Goal: Book appointment/travel/reservation

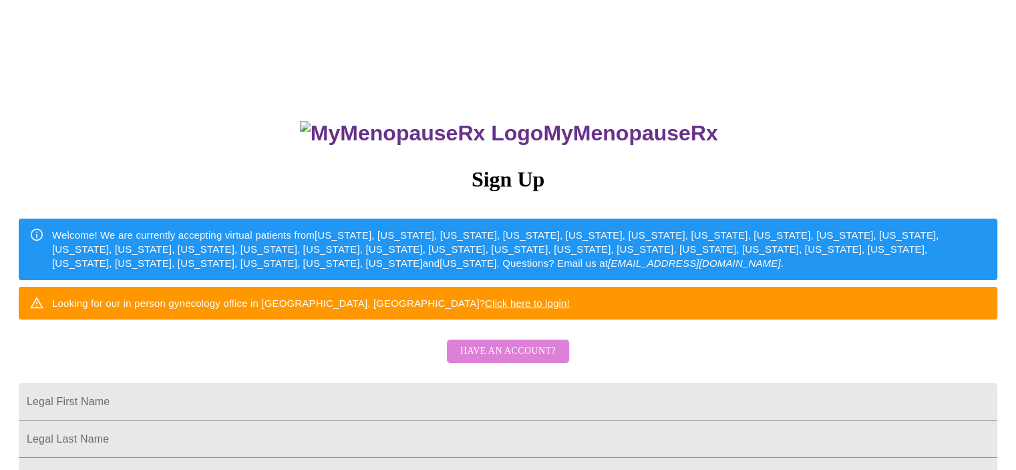
click at [518, 359] on span "Have an account?" at bounding box center [508, 351] width 96 height 17
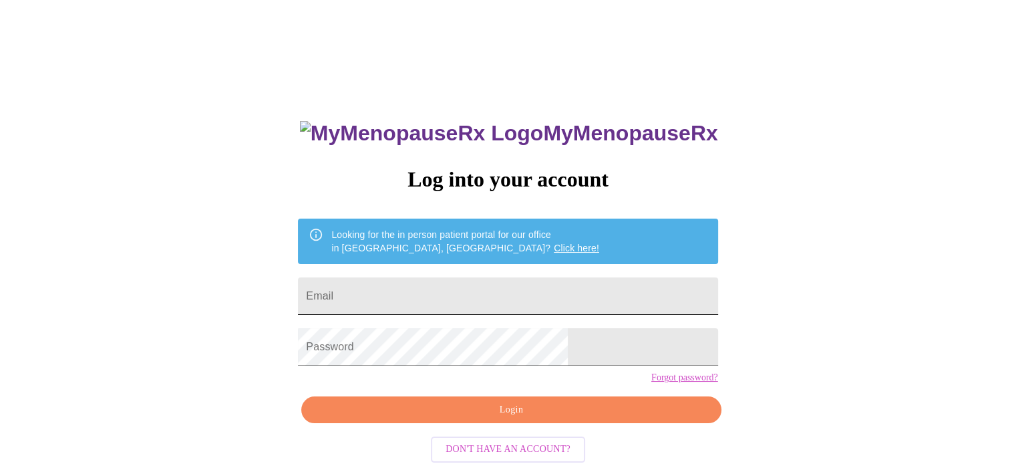
click at [459, 297] on input "Email" at bounding box center [507, 295] width 419 height 37
type input "[EMAIL_ADDRESS][DOMAIN_NAME]"
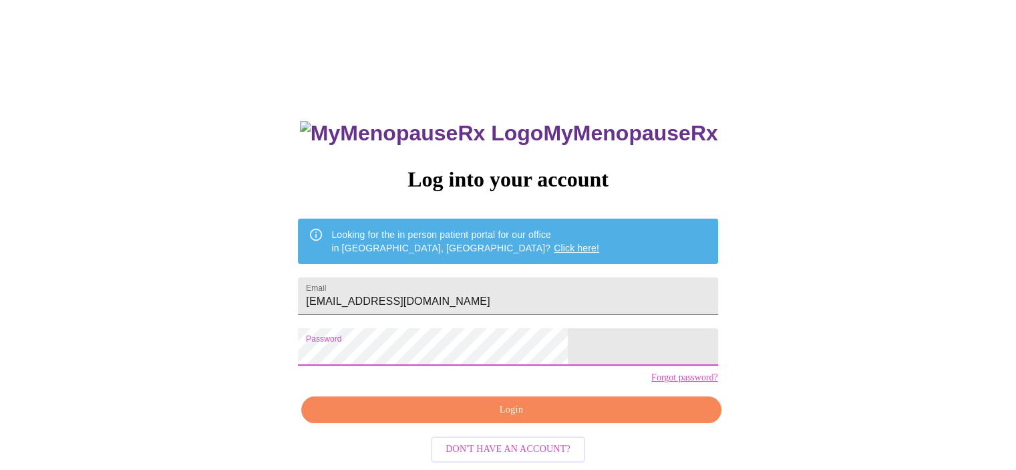
click at [466, 418] on span "Login" at bounding box center [511, 409] width 389 height 17
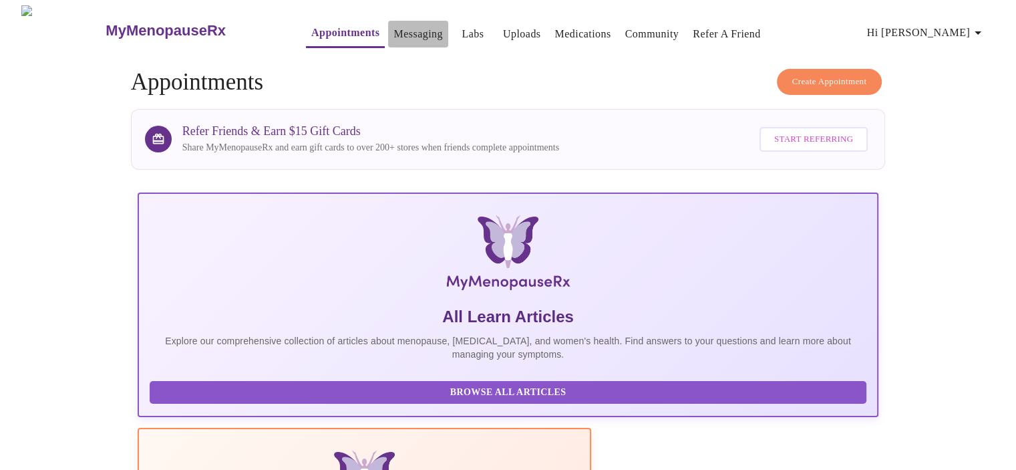
click at [393, 32] on link "Messaging" at bounding box center [417, 34] width 49 height 19
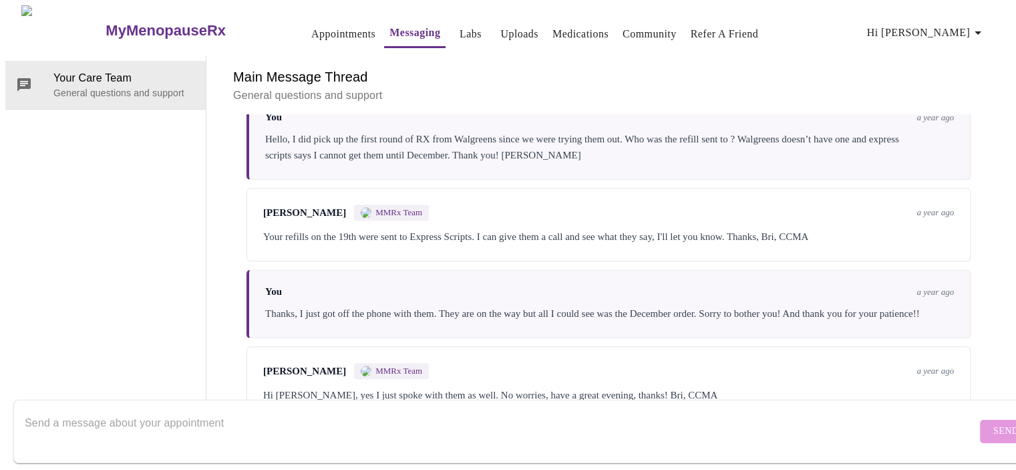
scroll to position [1251, 0]
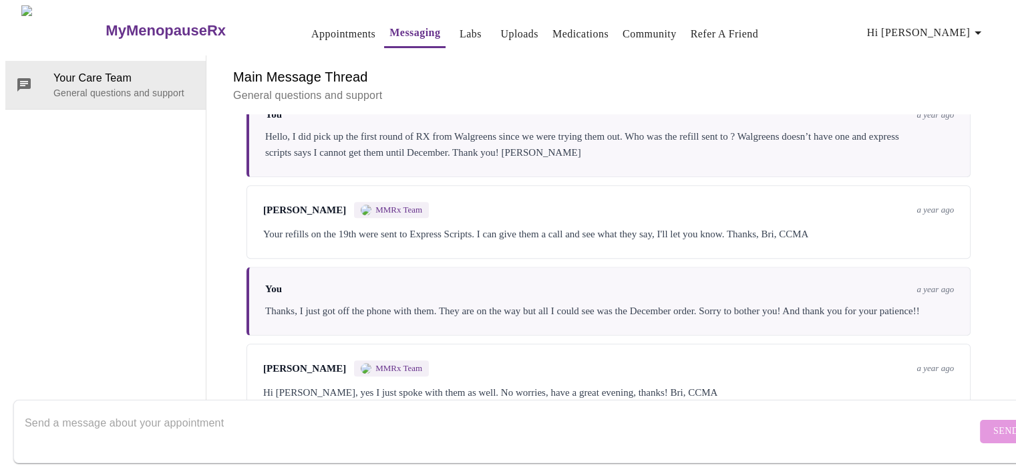
click at [162, 409] on textarea "Send a message about your appointment" at bounding box center [501, 430] width 952 height 43
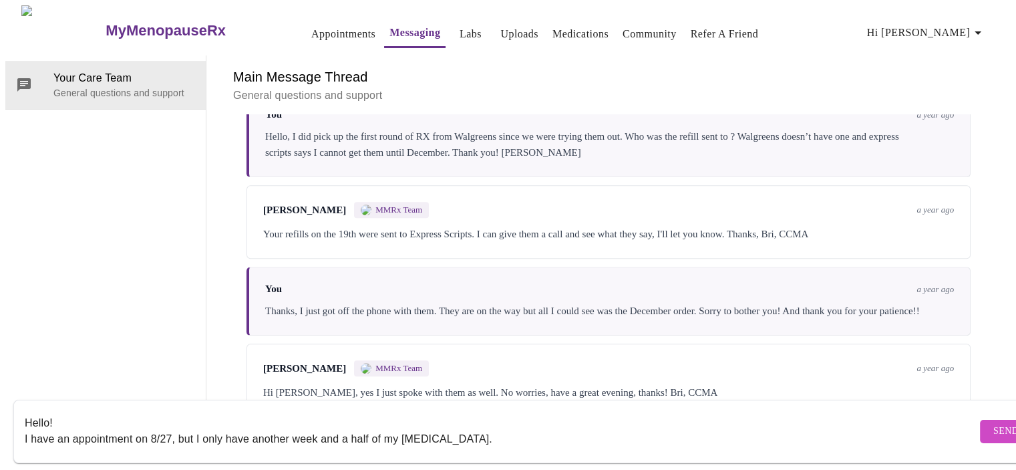
click at [518, 428] on textarea "Hello! I have an appointment on 8/27, but I only have another week and a half o…" at bounding box center [501, 430] width 952 height 43
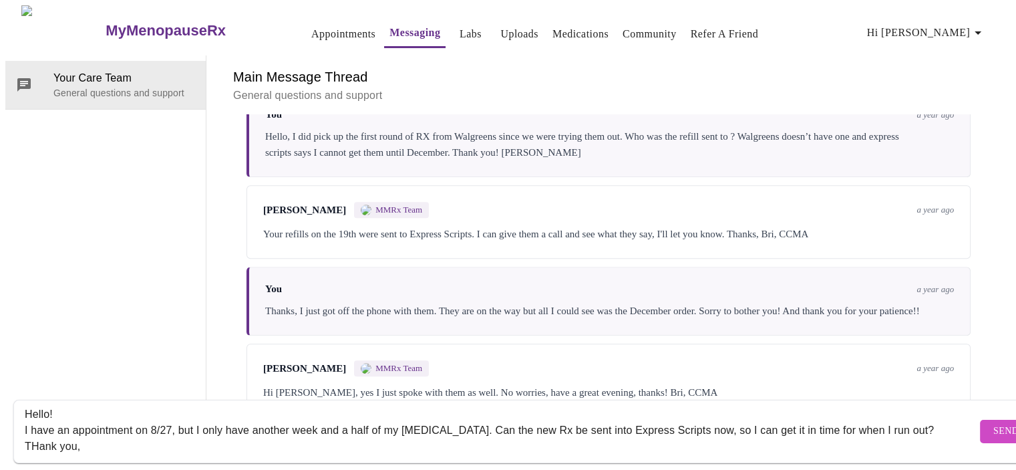
scroll to position [25, 0]
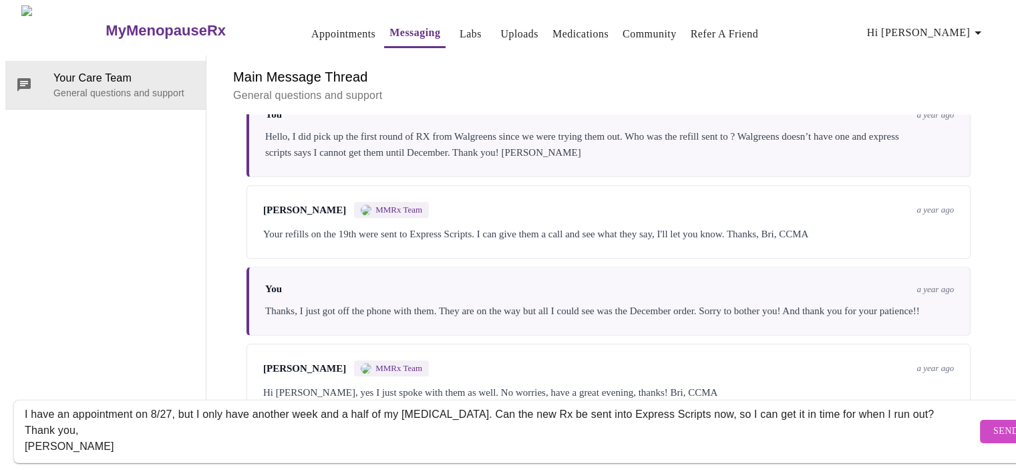
type textarea "Hello! I have an appointment on 8/27, but I only have another week and a half o…"
click at [980, 419] on button "Send" at bounding box center [1006, 430] width 52 height 23
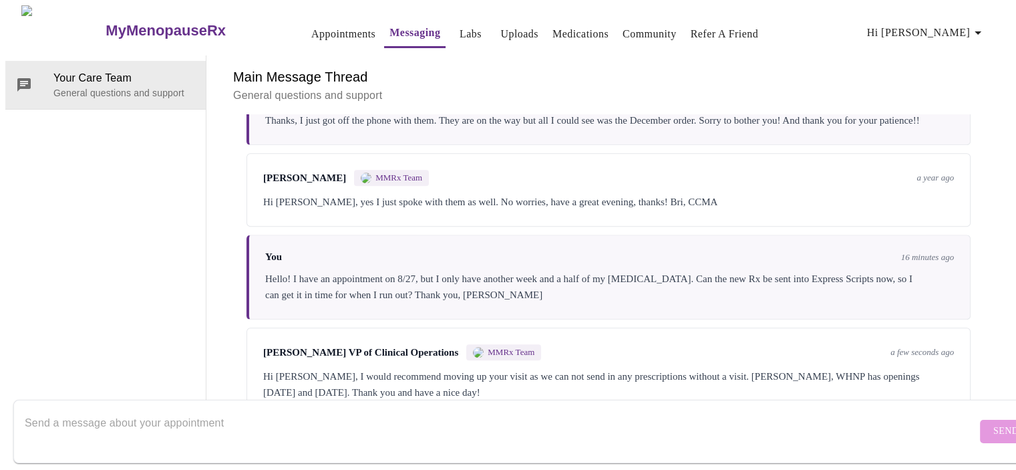
scroll to position [0, 0]
click at [313, 27] on link "Appointments" at bounding box center [343, 34] width 64 height 19
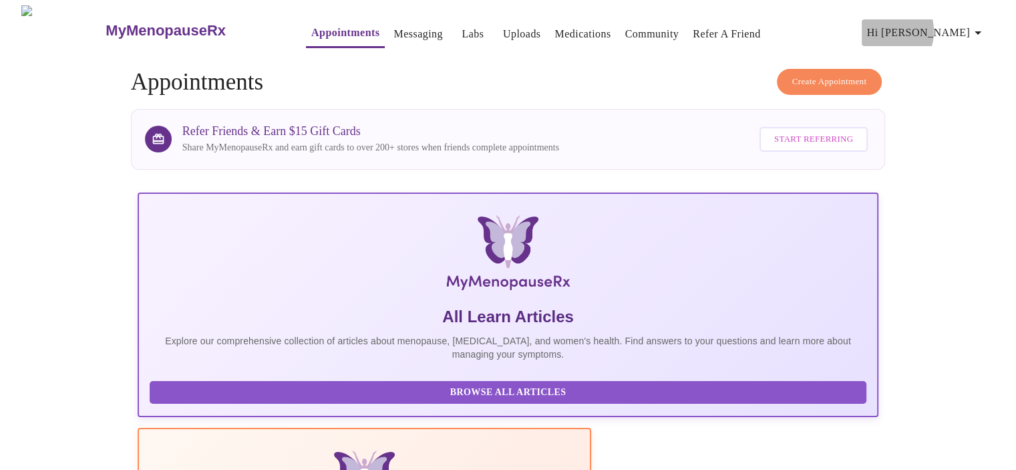
click at [950, 26] on span "Hi [PERSON_NAME]" at bounding box center [926, 32] width 119 height 19
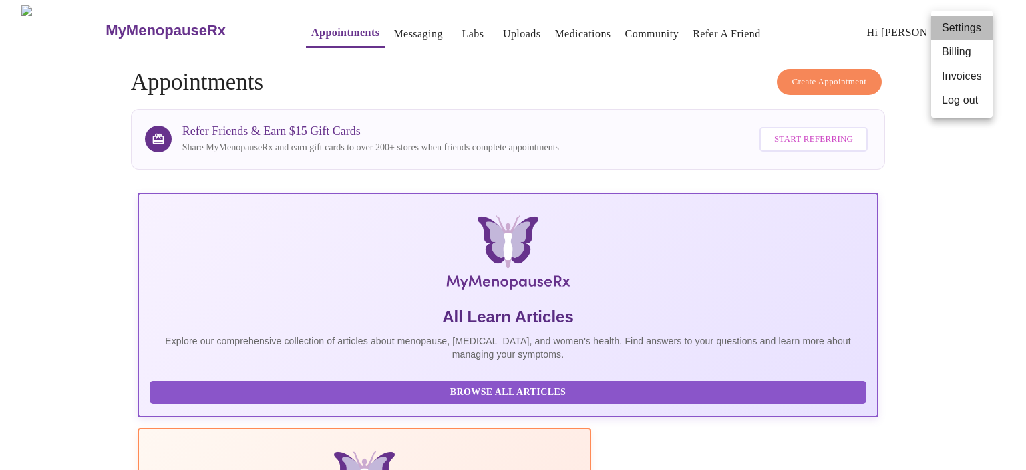
click at [950, 26] on li "Settings" at bounding box center [961, 28] width 61 height 24
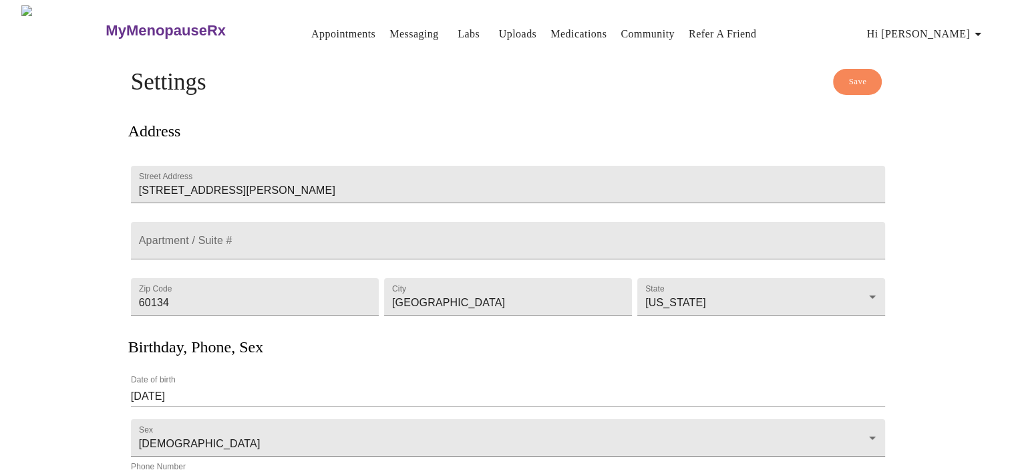
click at [106, 22] on h3 "MyMenopauseRx" at bounding box center [166, 30] width 120 height 17
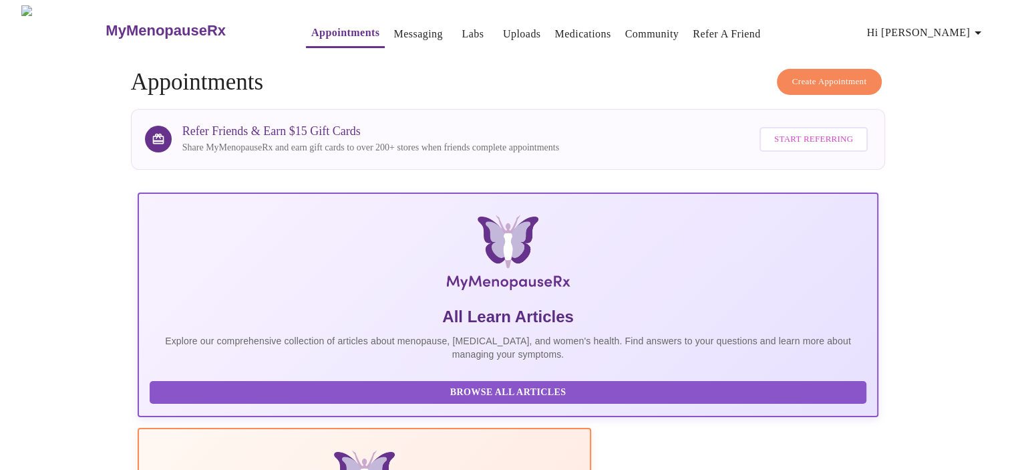
click at [134, 23] on h3 "MyMenopauseRx" at bounding box center [166, 30] width 120 height 17
click at [640, 31] on link "Community" at bounding box center [652, 34] width 54 height 19
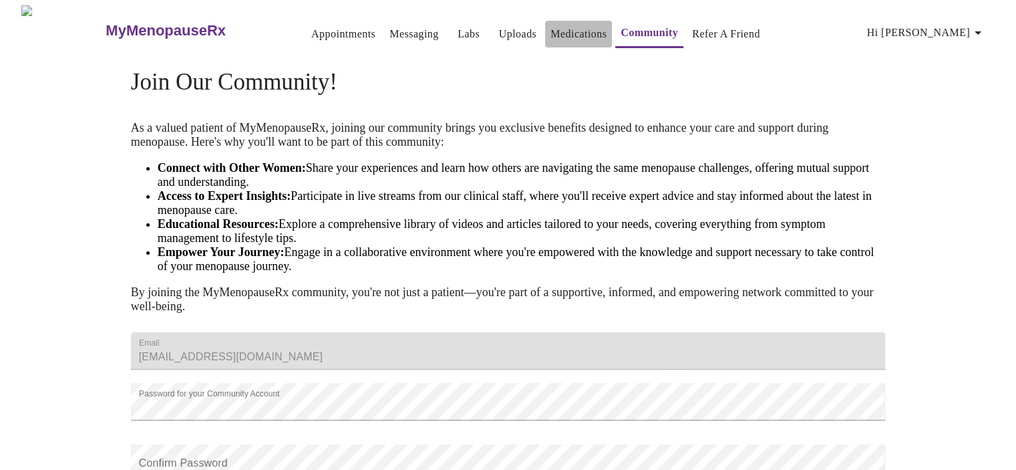
click at [559, 31] on link "Medications" at bounding box center [578, 34] width 56 height 19
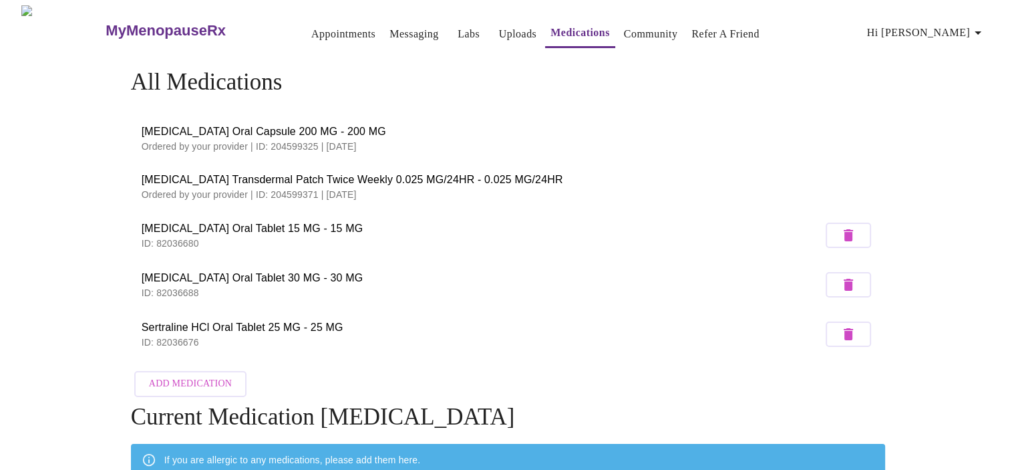
click at [499, 30] on link "Uploads" at bounding box center [518, 34] width 38 height 19
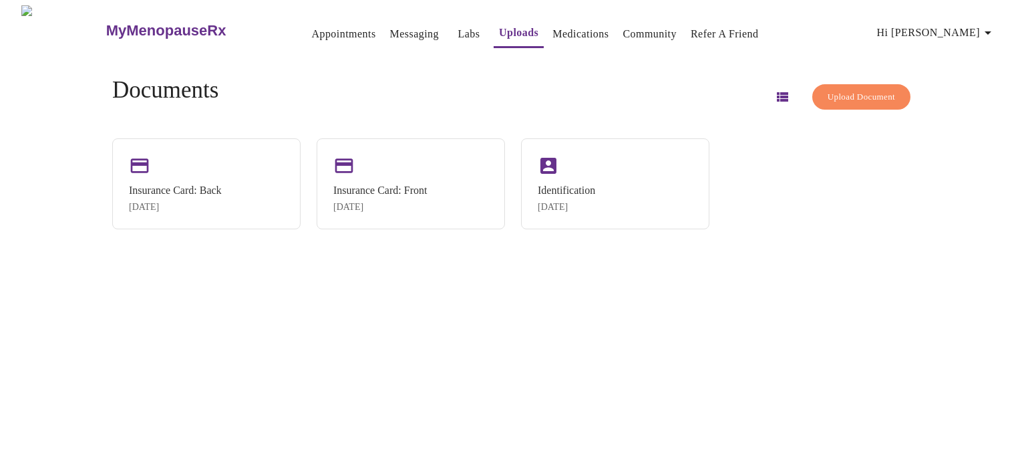
click at [458, 29] on link "Labs" at bounding box center [469, 34] width 22 height 19
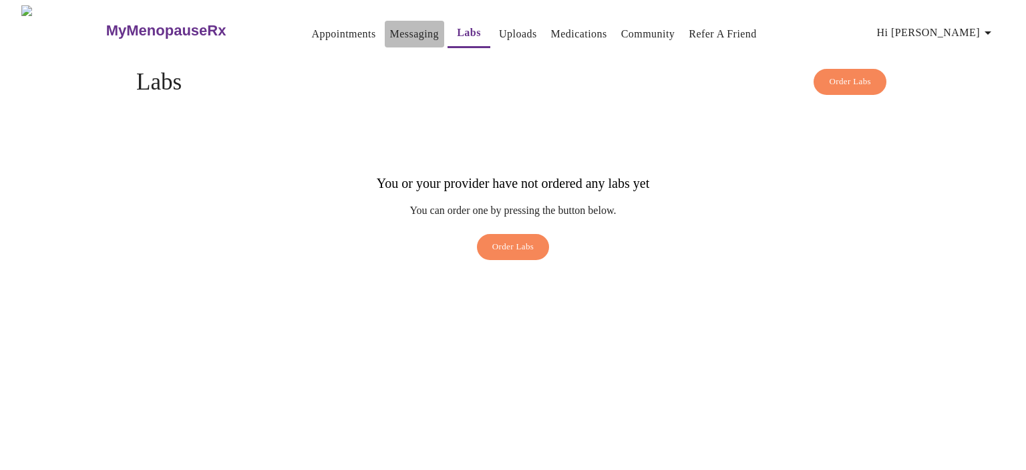
click at [390, 28] on link "Messaging" at bounding box center [414, 34] width 49 height 19
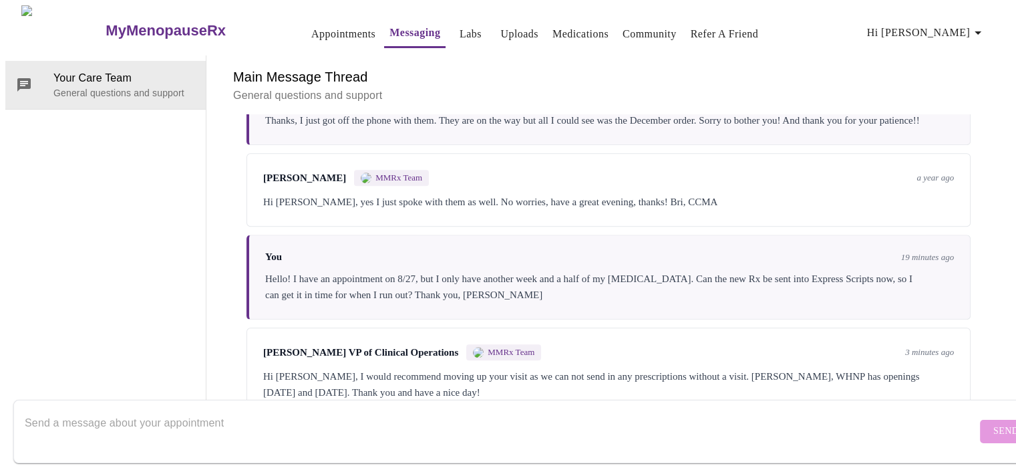
click at [323, 33] on link "Appointments" at bounding box center [343, 34] width 64 height 19
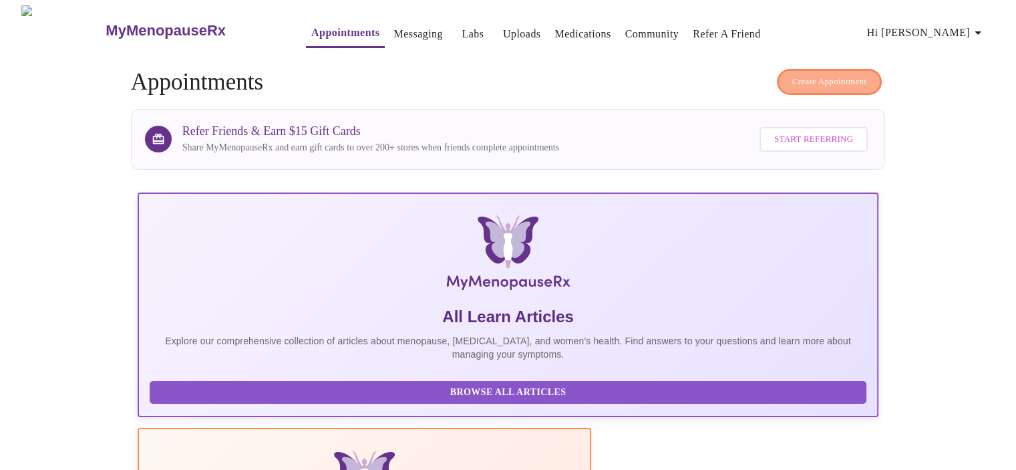
click at [820, 77] on span "Create Appointment" at bounding box center [829, 81] width 75 height 15
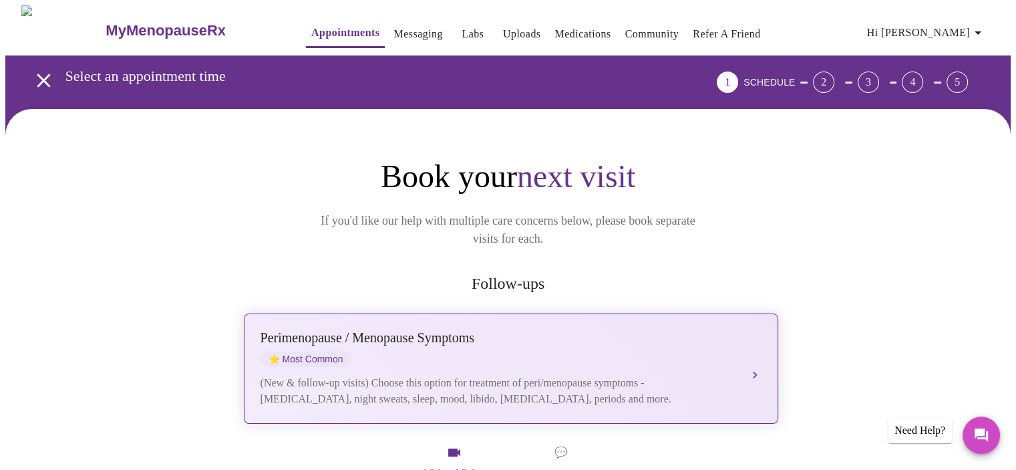
click at [422, 375] on div "(New & follow-up visits) Choose this option for treatment of peri/menopause sym…" at bounding box center [497, 391] width 474 height 32
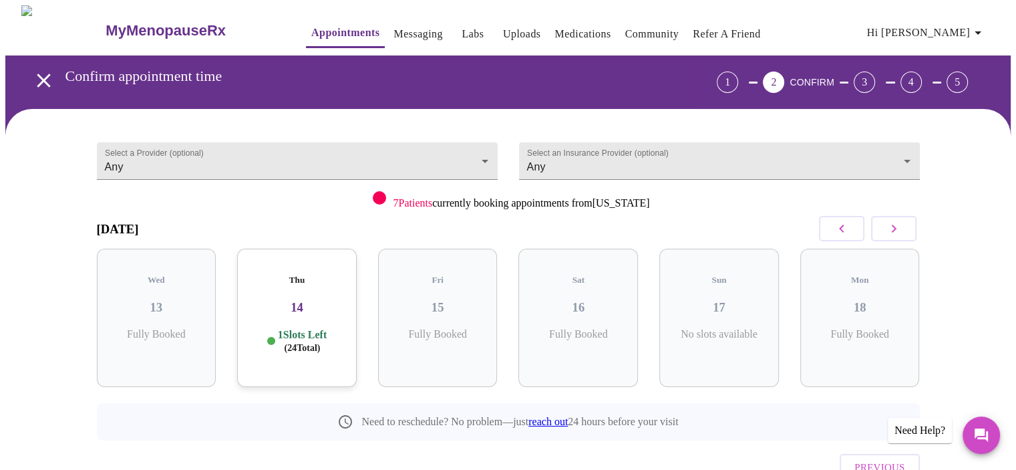
click at [311, 343] on span "( 24 Total)" at bounding box center [303, 348] width 36 height 10
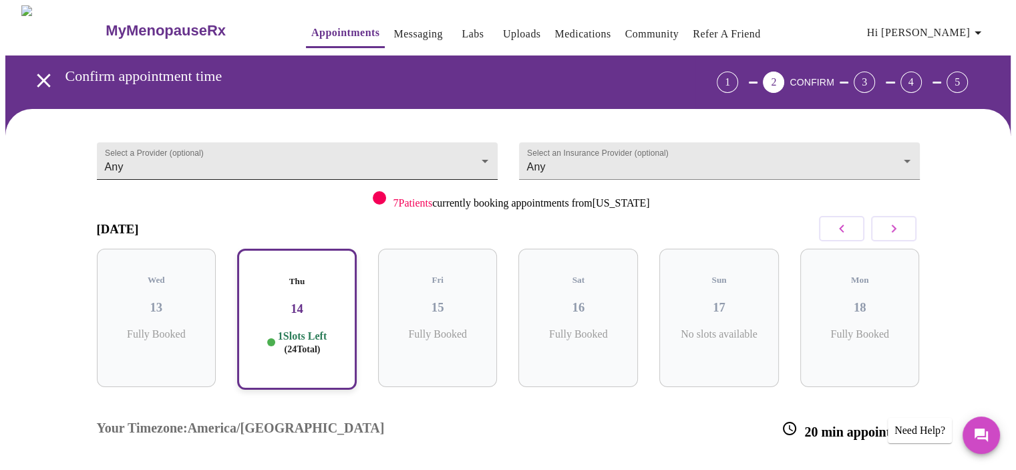
click at [492, 151] on body "MyMenopauseRx Appointments Messaging Labs Uploads Medications Community Refer a…" at bounding box center [507, 341] width 1005 height 672
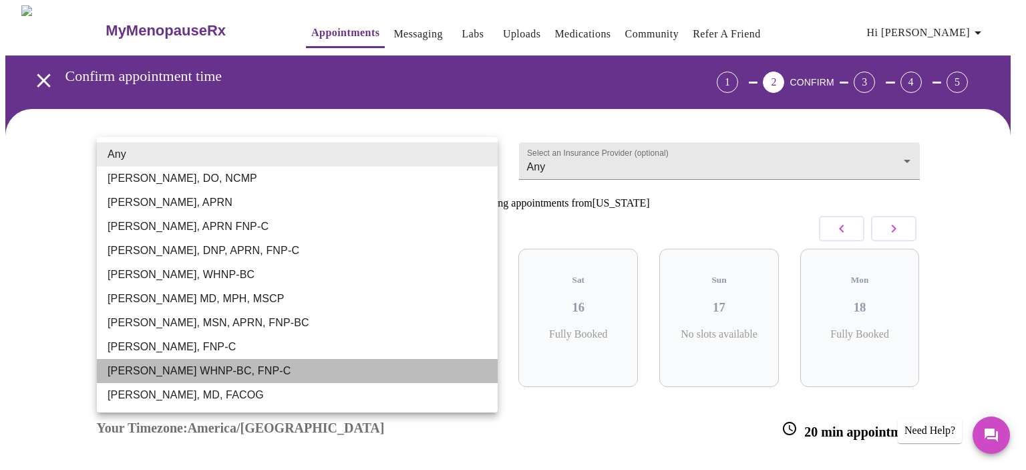
click at [432, 378] on li "[PERSON_NAME] WHNP-BC, FNP-C" at bounding box center [297, 371] width 401 height 24
type input "[PERSON_NAME] WHNP-BC, FNP-C"
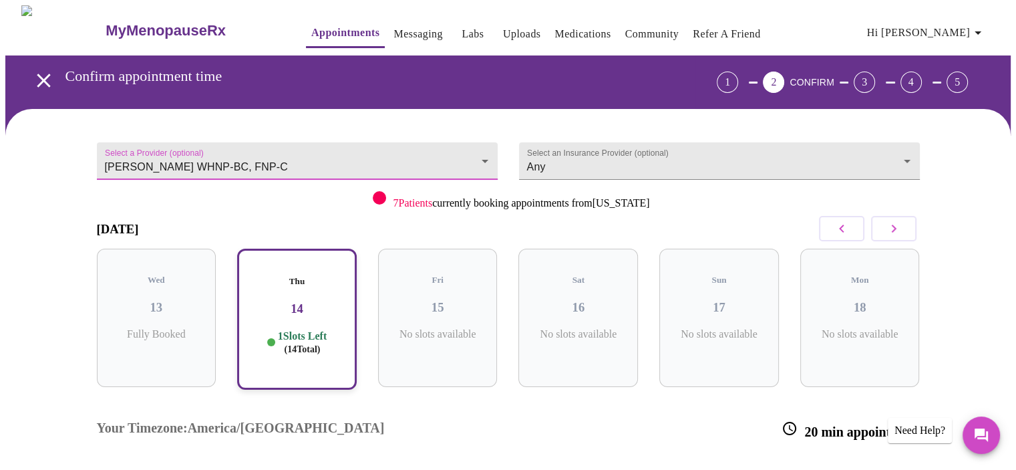
click at [306, 307] on div "Thu 14 1 Slots Left ( 14 Total)" at bounding box center [297, 318] width 120 height 141
click at [305, 305] on div "Thu 14 1 Slots Left ( 14 Total)" at bounding box center [297, 318] width 120 height 141
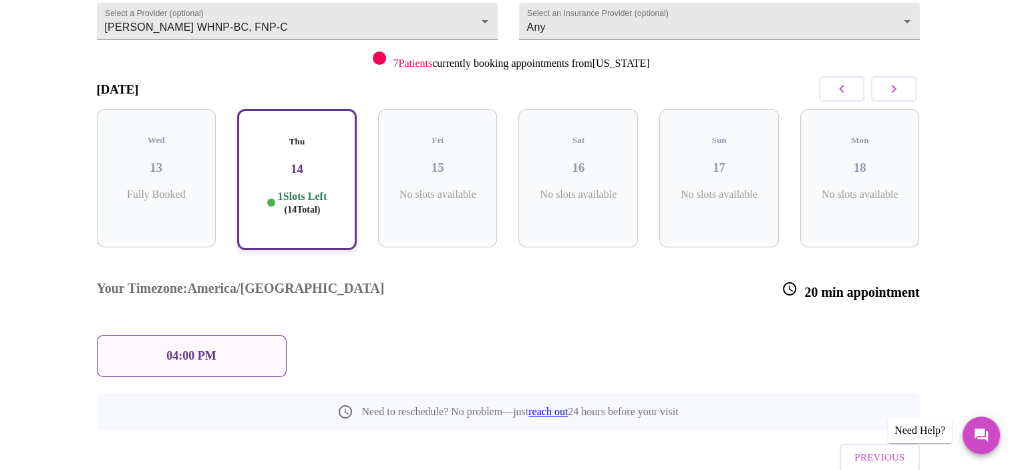
scroll to position [142, 0]
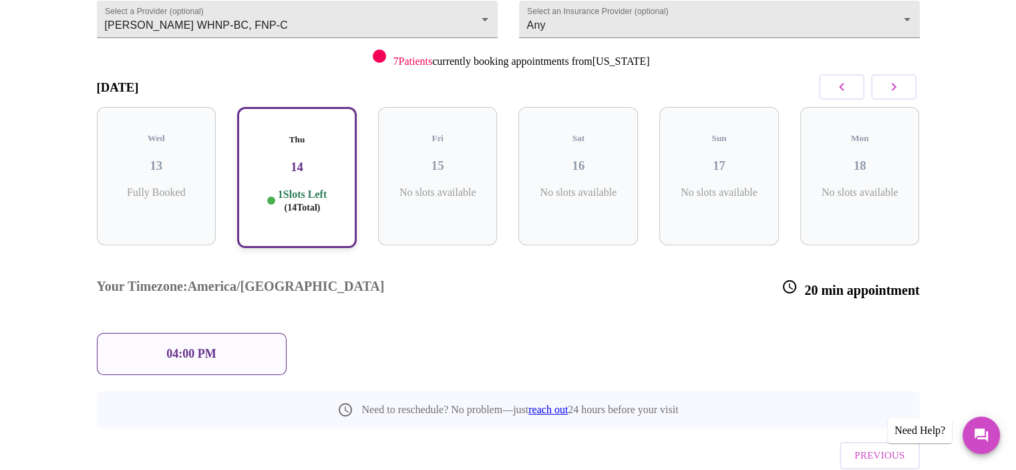
click at [236, 333] on div "04:00 PM" at bounding box center [192, 354] width 190 height 42
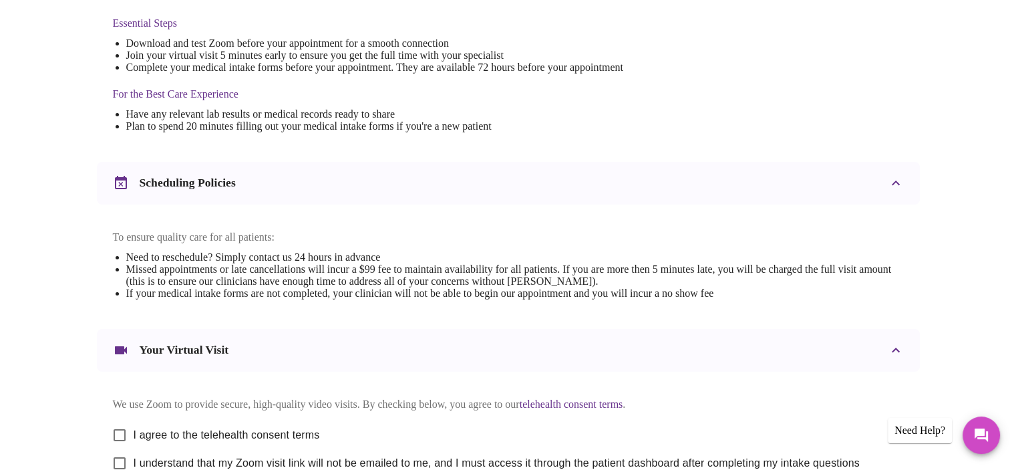
scroll to position [498, 0]
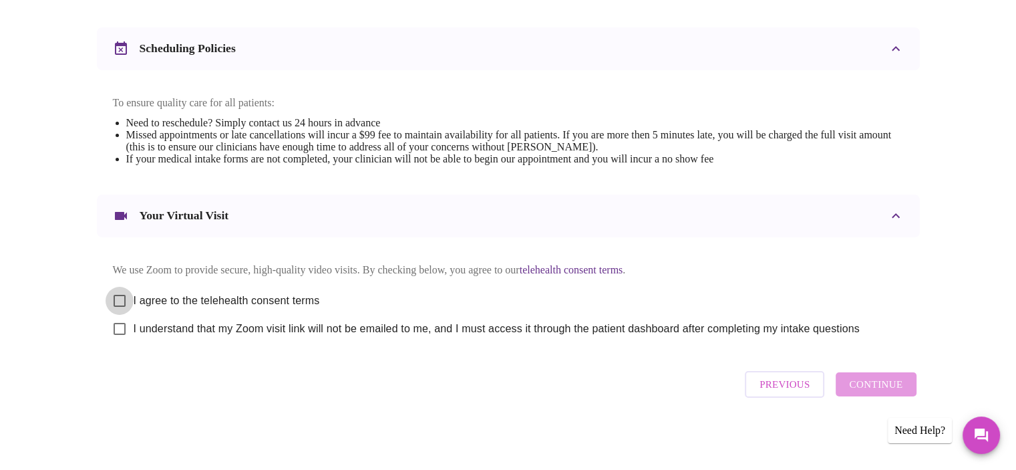
click at [120, 296] on input "I agree to the telehealth consent terms" at bounding box center [120, 301] width 28 height 28
checkbox input "true"
click at [118, 325] on input "I understand that my Zoom visit link will not be emailed to me, and I must acce…" at bounding box center [120, 329] width 28 height 28
checkbox input "true"
click at [872, 386] on span "Continue" at bounding box center [875, 383] width 53 height 17
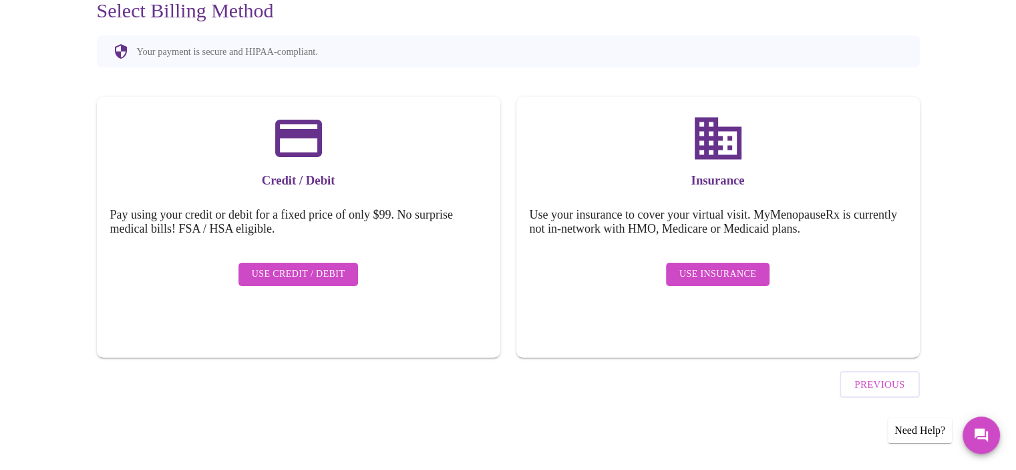
scroll to position [98, 0]
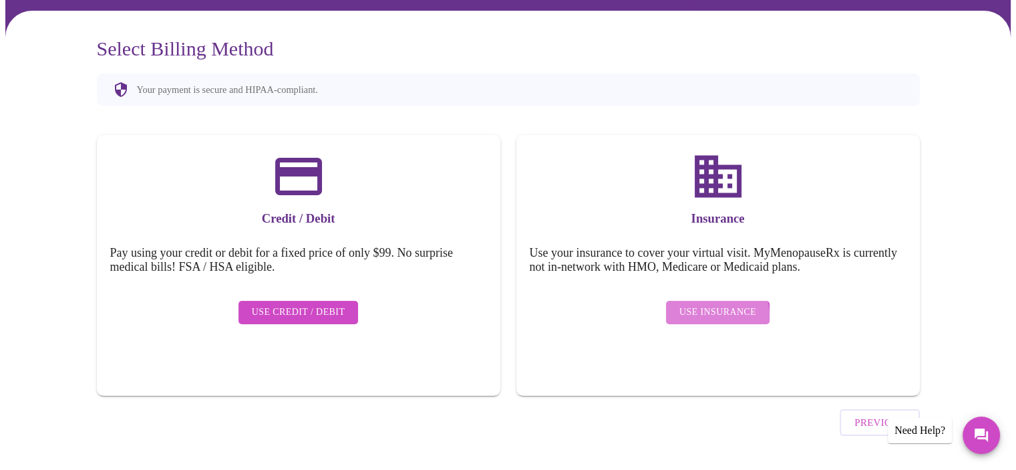
click at [710, 305] on span "Use Insurance" at bounding box center [717, 312] width 77 height 17
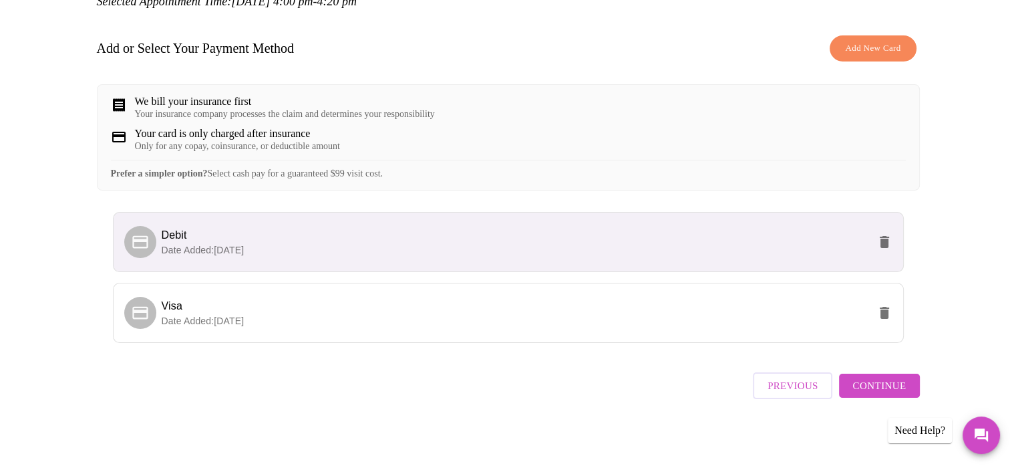
scroll to position [180, 0]
click at [881, 386] on span "Continue" at bounding box center [878, 383] width 53 height 17
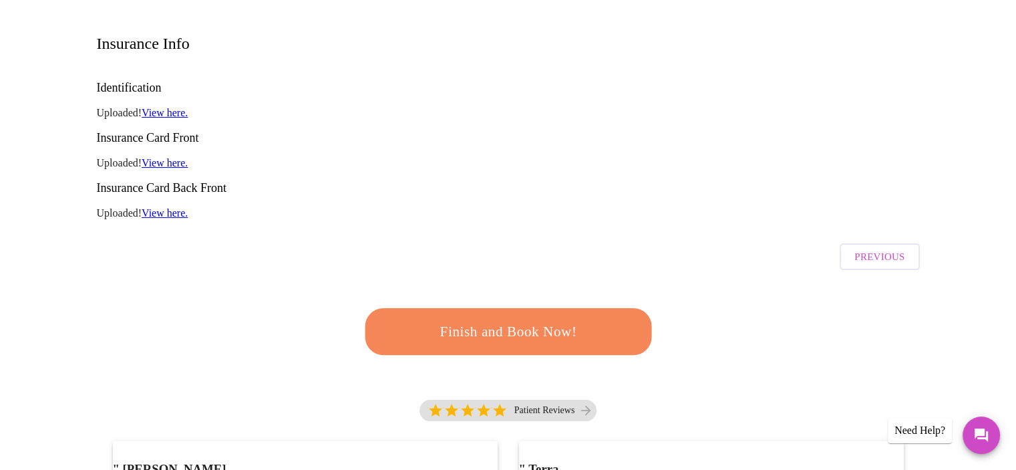
click at [512, 319] on span "Finish and Book Now!" at bounding box center [508, 331] width 247 height 25
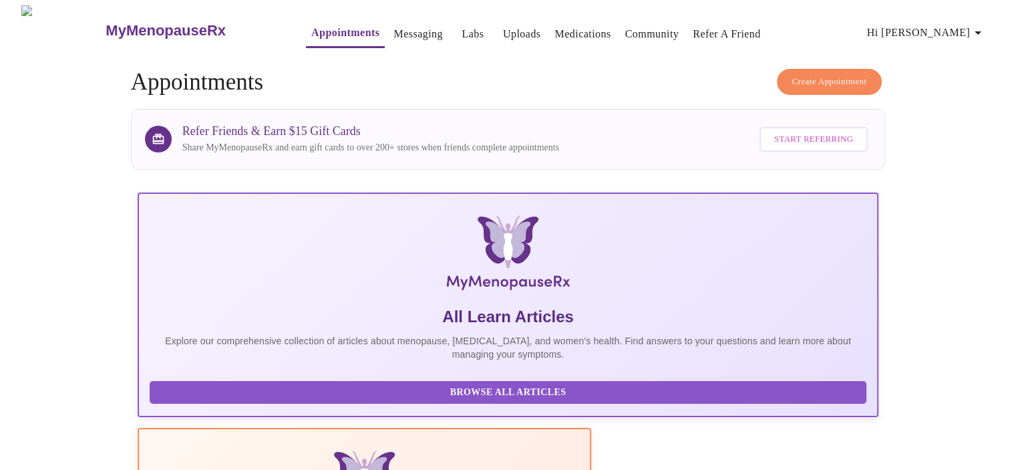
click at [311, 29] on link "Appointments" at bounding box center [345, 32] width 68 height 19
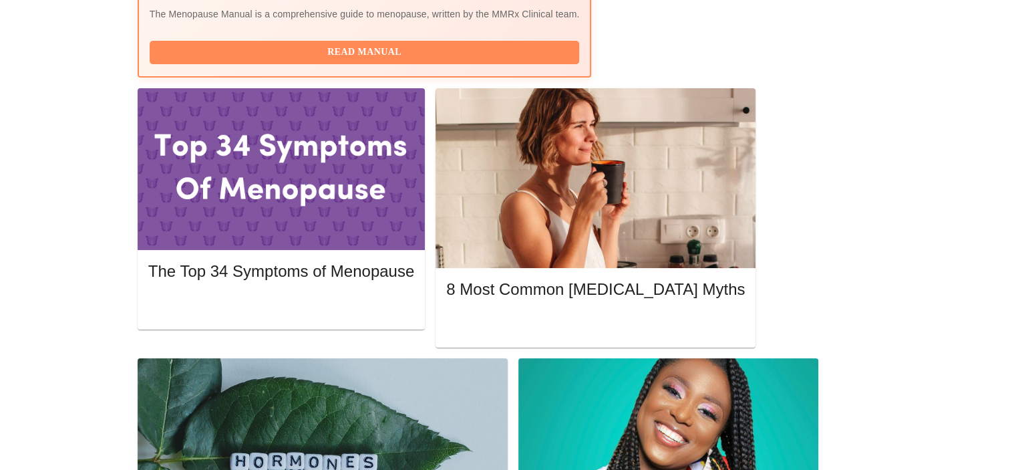
scroll to position [574, 0]
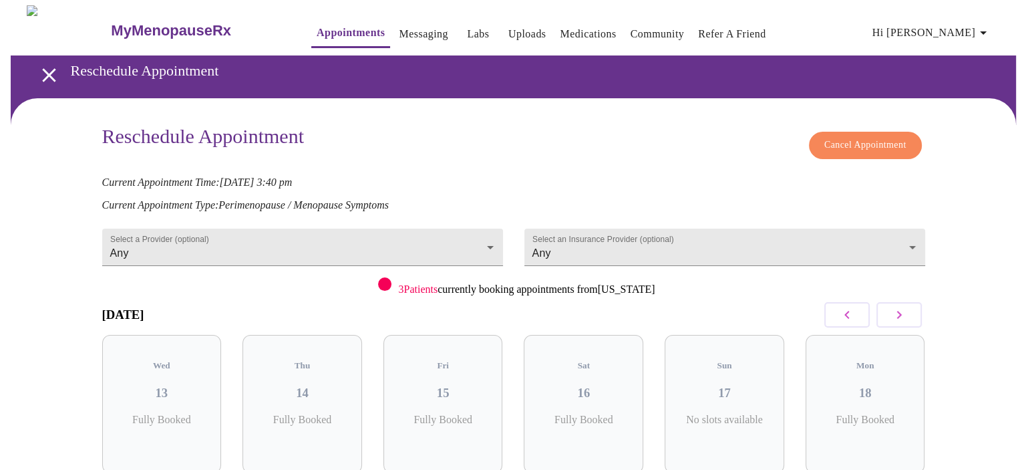
scroll to position [91, 0]
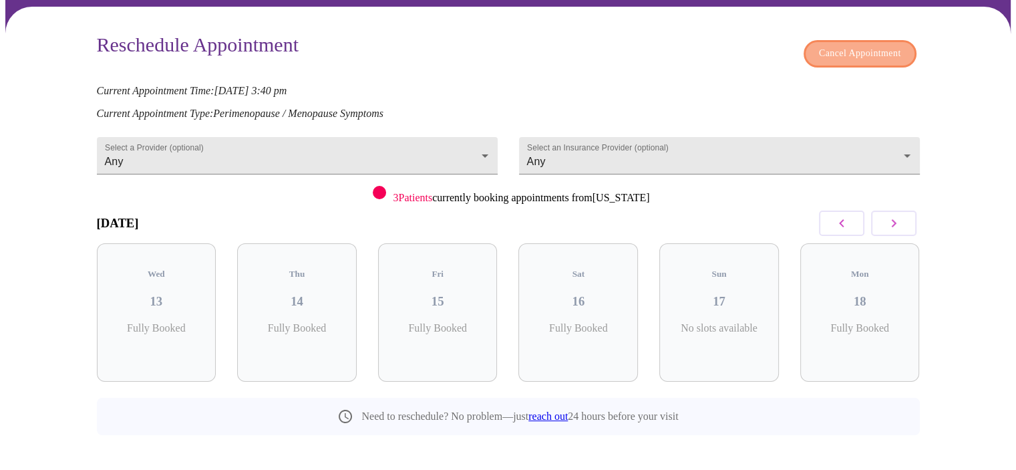
click at [857, 49] on span "Cancel Appointment" at bounding box center [860, 53] width 82 height 17
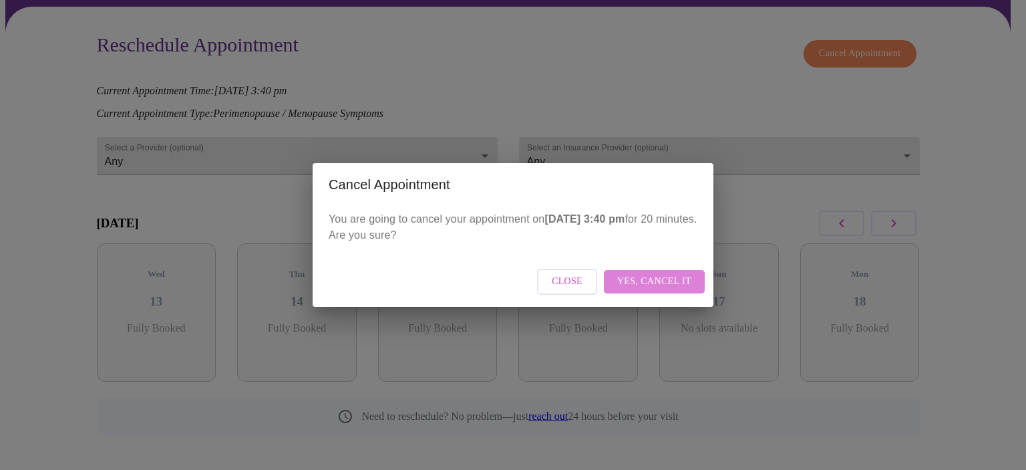
click at [669, 277] on span "Yes, cancel it" at bounding box center [654, 281] width 74 height 17
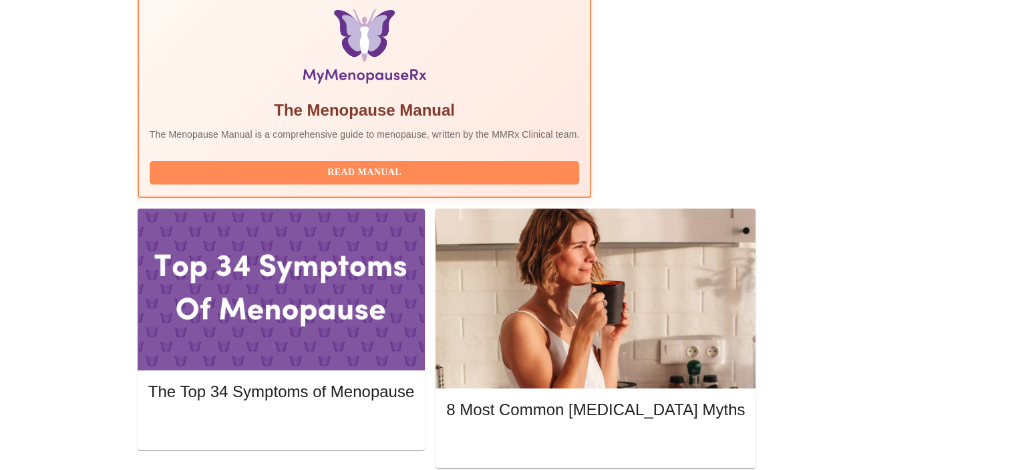
scroll to position [443, 0]
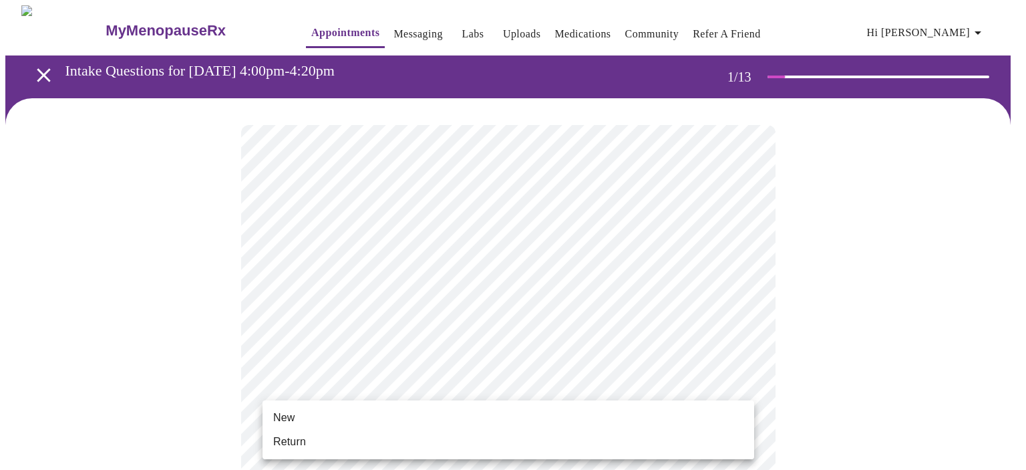
click at [522, 436] on li "Return" at bounding box center [508, 441] width 492 height 24
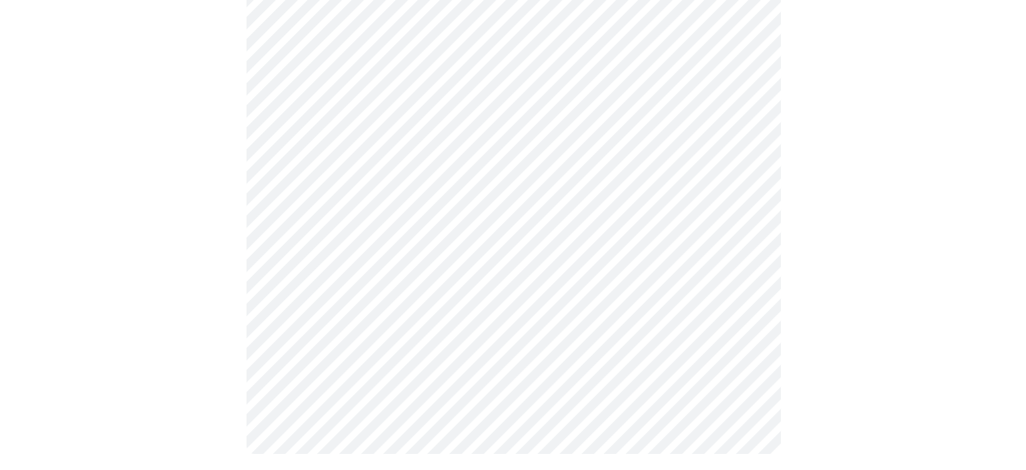
scroll to position [730, 0]
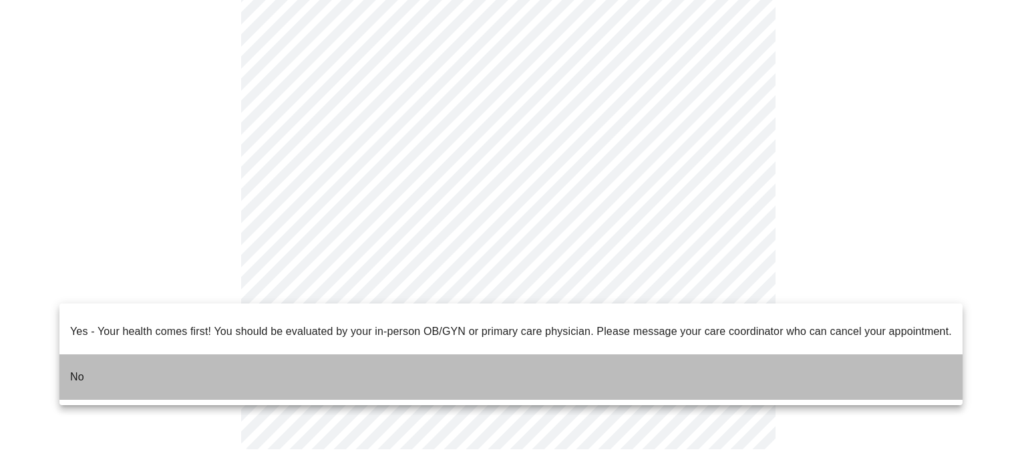
click at [732, 360] on li "No" at bounding box center [510, 376] width 903 height 45
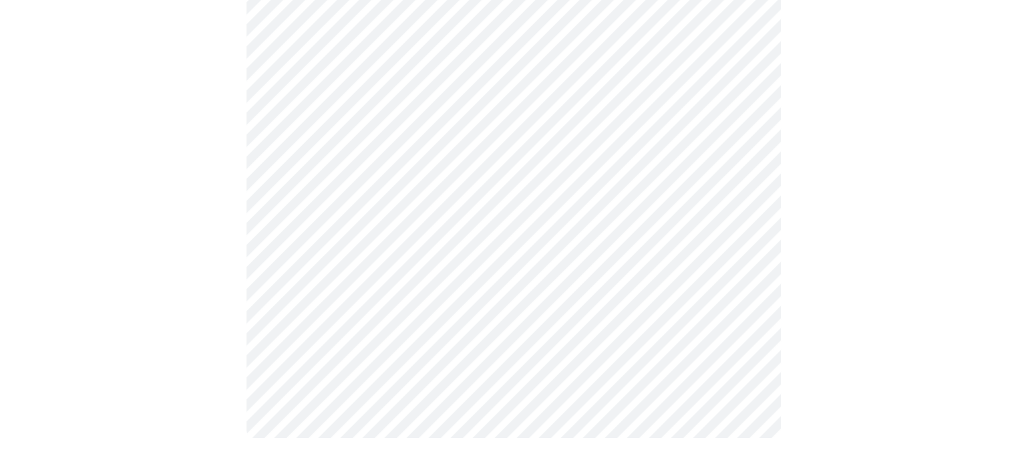
scroll to position [0, 0]
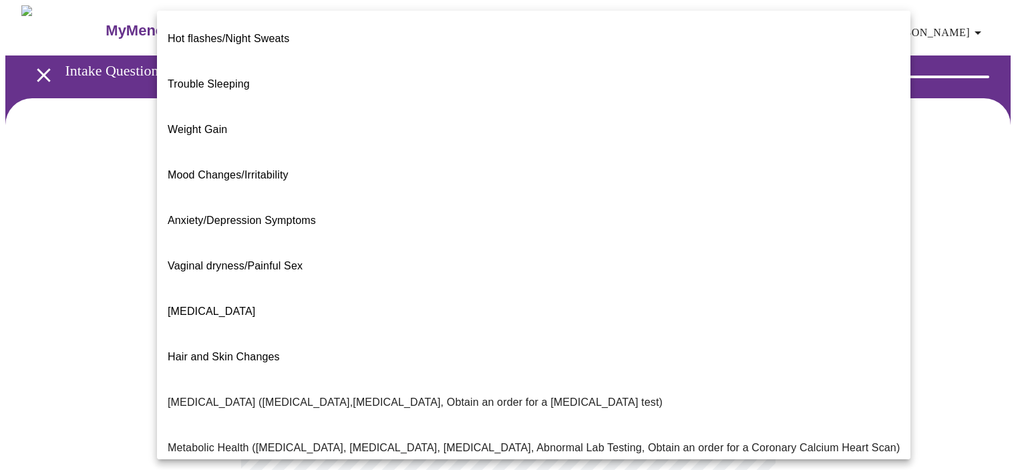
click at [737, 276] on body "MyMenopauseRx Appointments Messaging Labs Uploads Medications Community Refer a…" at bounding box center [512, 406] width 1015 height 802
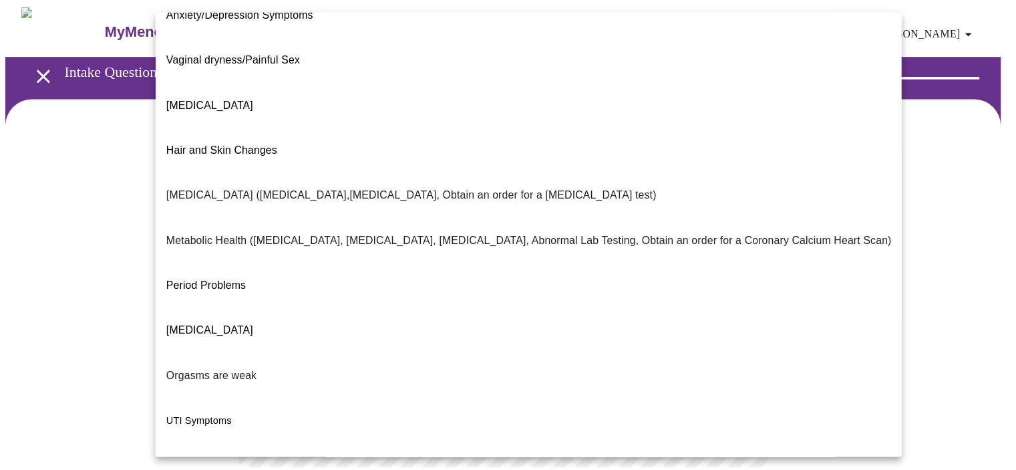
scroll to position [222, 0]
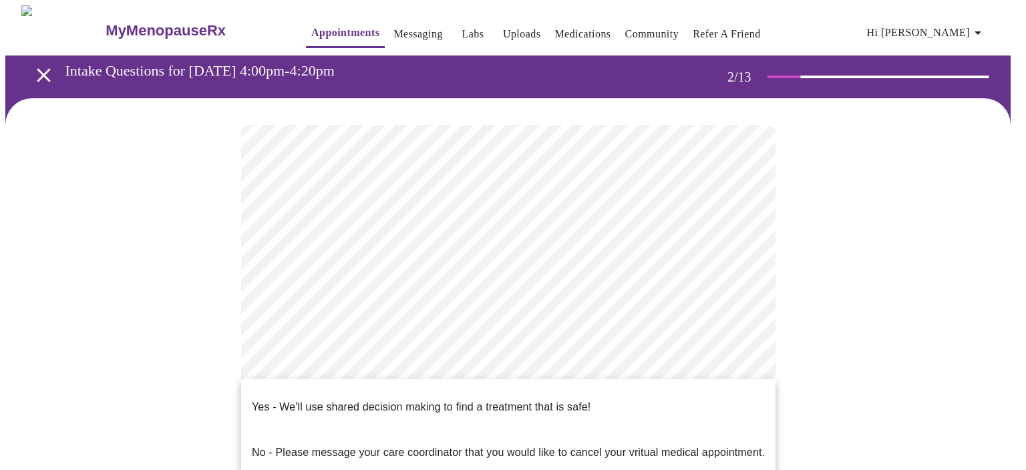
click at [732, 411] on body "MyMenopauseRx Appointments Messaging Labs Uploads Medications Community Refer a…" at bounding box center [512, 402] width 1015 height 794
click at [556, 399] on p "Yes - We'll use shared decision making to find a treatment that is safe!" at bounding box center [421, 407] width 339 height 16
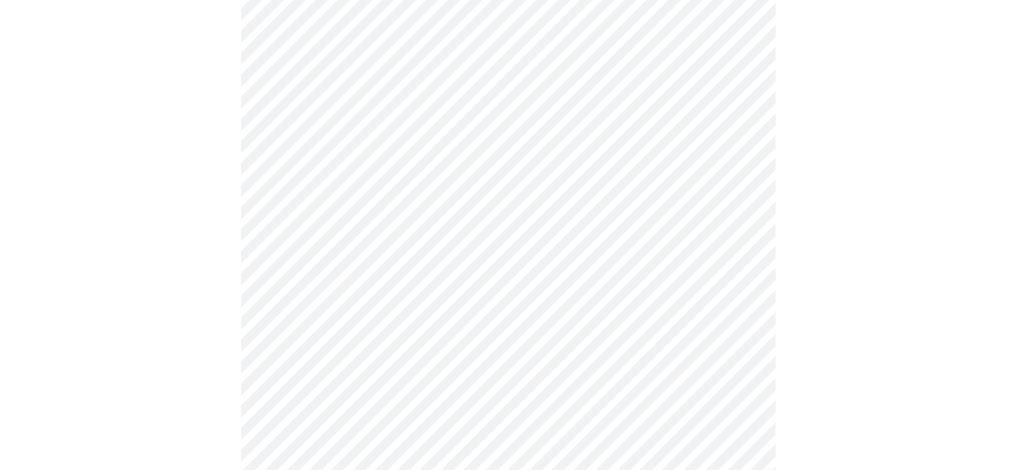
scroll to position [0, 0]
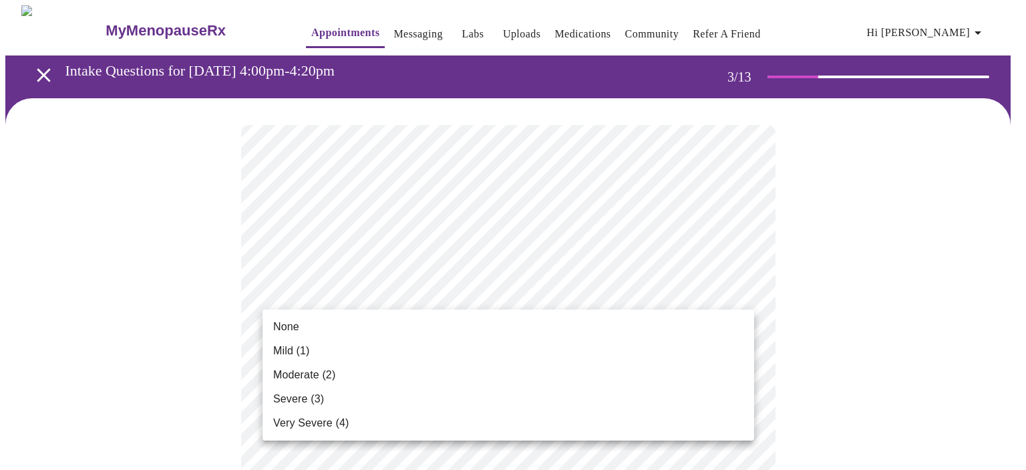
click at [693, 325] on li "None" at bounding box center [508, 327] width 492 height 24
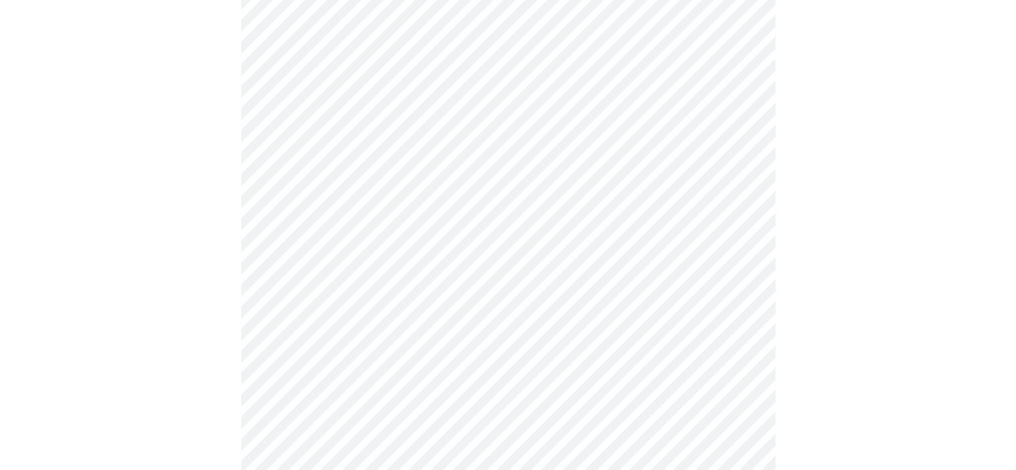
scroll to position [218, 0]
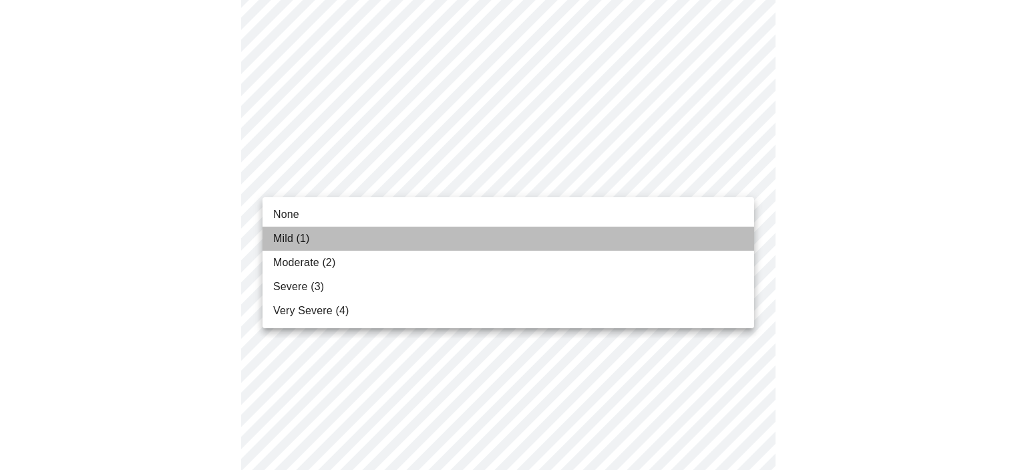
click at [733, 243] on li "Mild (1)" at bounding box center [508, 238] width 492 height 24
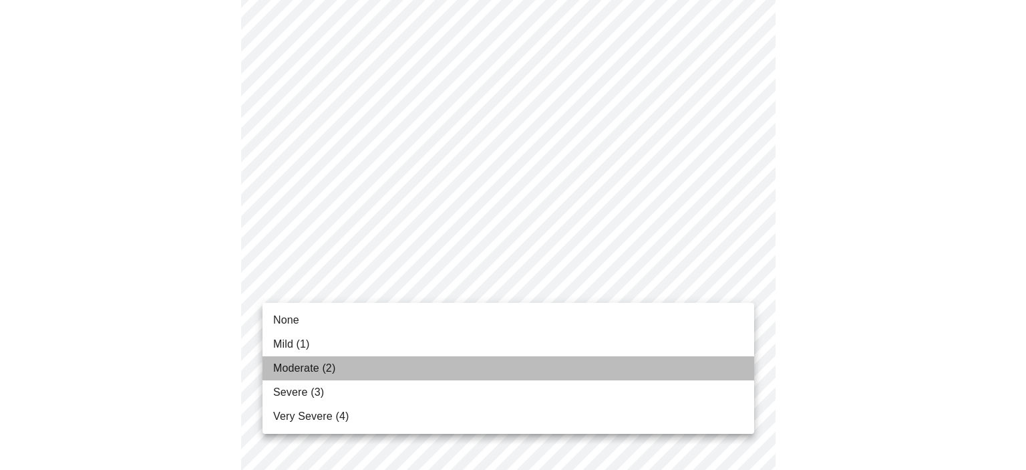
click at [641, 373] on li "Moderate (2)" at bounding box center [508, 368] width 492 height 24
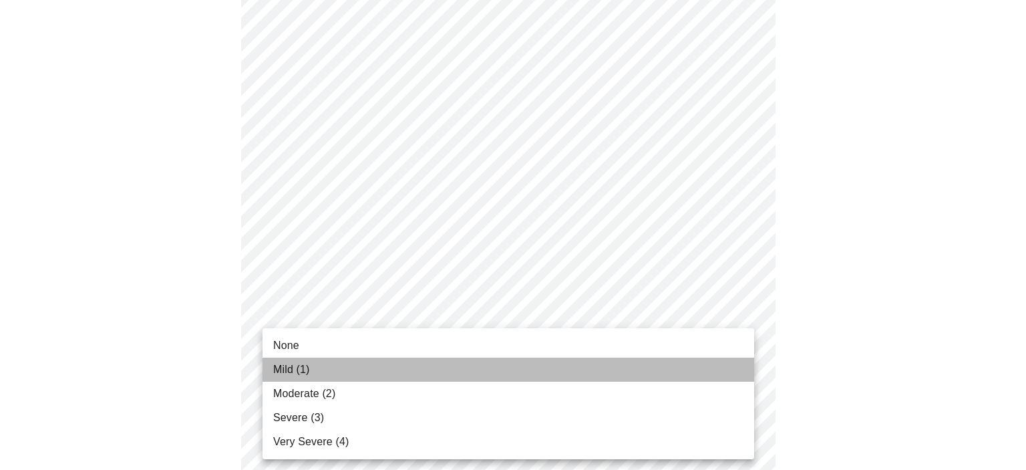
click at [711, 371] on li "Mild (1)" at bounding box center [508, 369] width 492 height 24
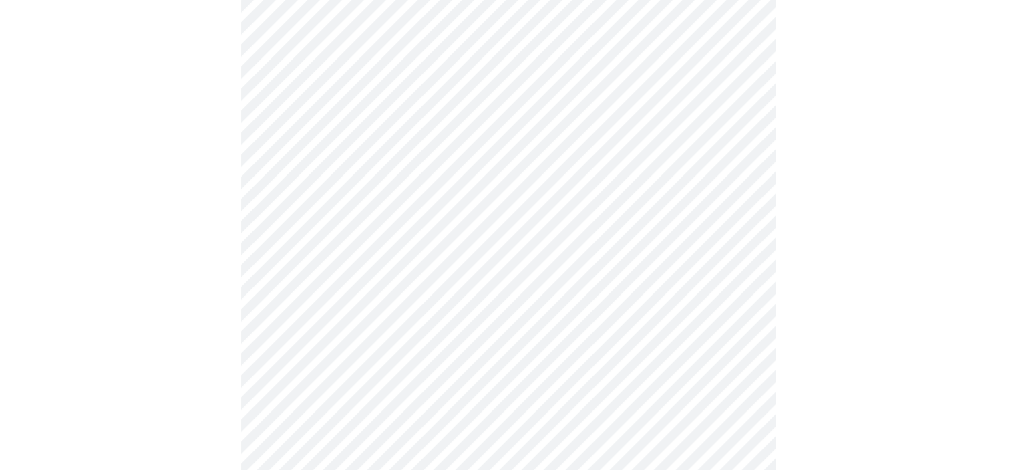
scroll to position [567, 0]
click at [732, 34] on body "MyMenopauseRx Appointments Messaging Labs Uploads Medications Community Refer a…" at bounding box center [507, 288] width 1005 height 1701
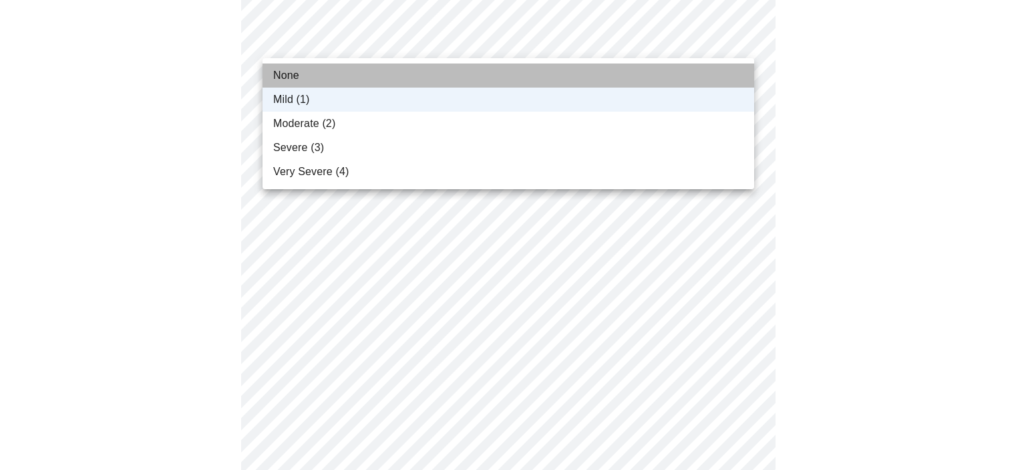
click at [684, 77] on li "None" at bounding box center [508, 75] width 492 height 24
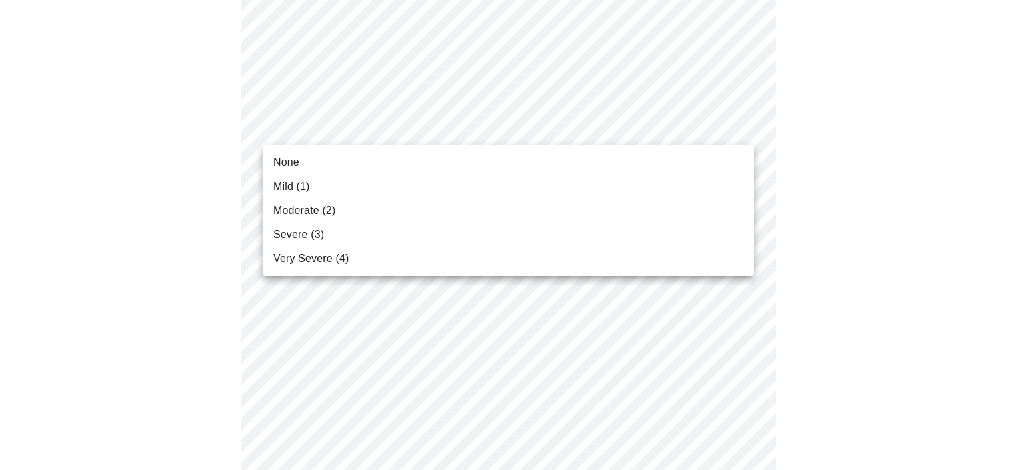
click at [737, 124] on body "MyMenopauseRx Appointments Messaging Labs Uploads Medications Community Refer a…" at bounding box center [512, 288] width 1015 height 1701
click at [724, 180] on li "Mild (1)" at bounding box center [508, 186] width 492 height 24
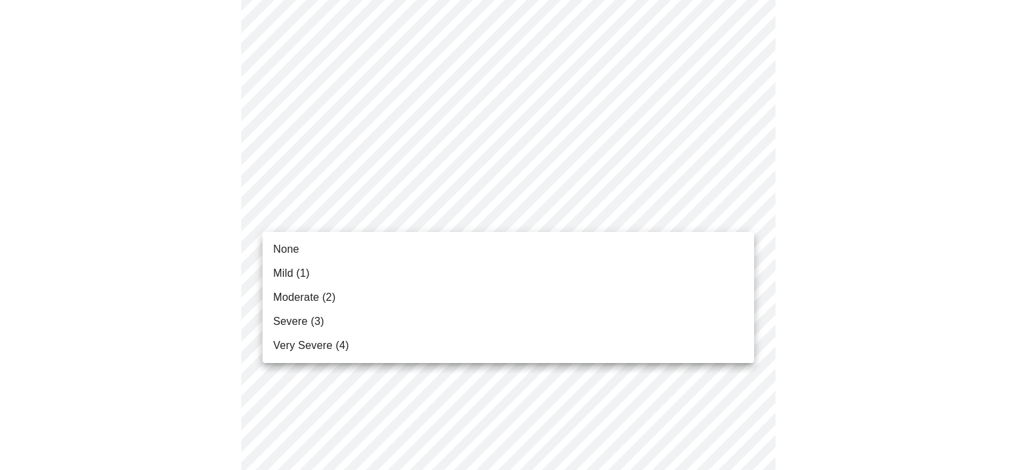
click at [740, 215] on body "MyMenopauseRx Appointments Messaging Labs Uploads Medications Community Refer a…" at bounding box center [512, 279] width 1015 height 1682
click at [723, 266] on li "Mild (1)" at bounding box center [508, 273] width 492 height 24
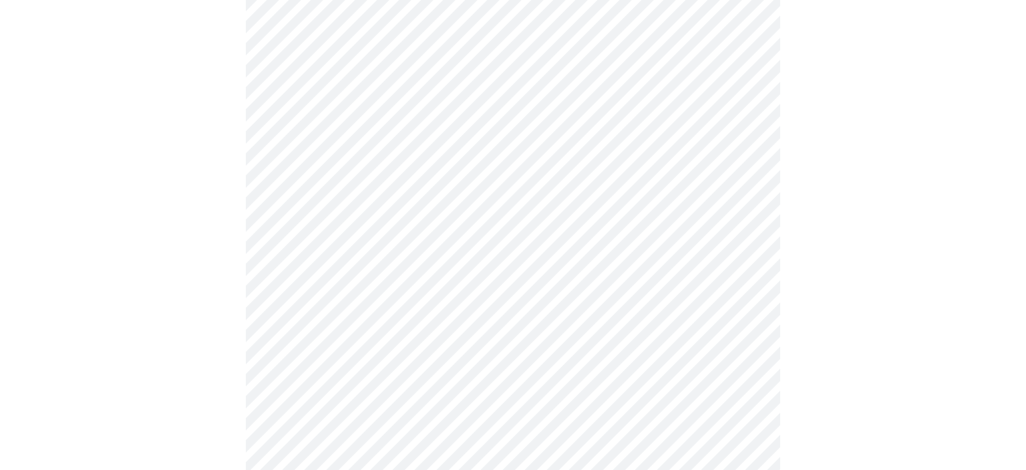
click at [745, 313] on body "MyMenopauseRx Appointments Messaging Labs Uploads Medications Community Refer a…" at bounding box center [512, 270] width 1015 height 1664
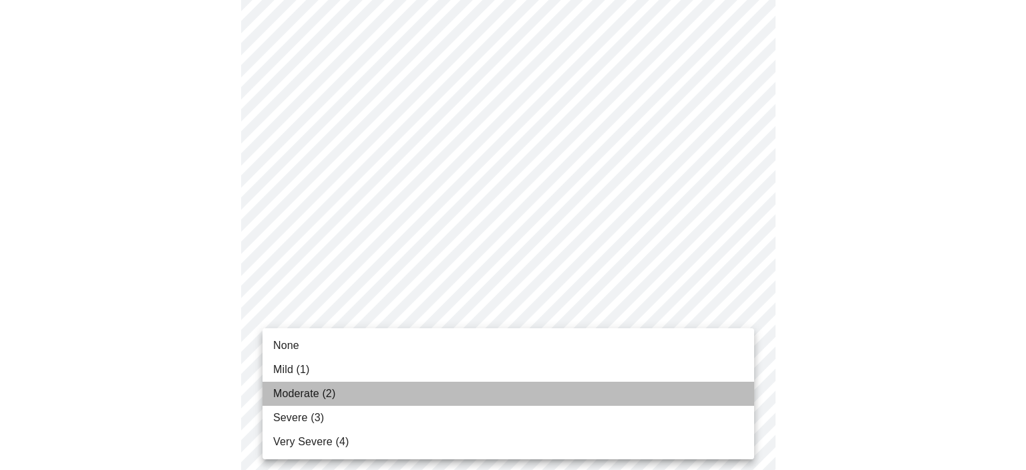
click at [727, 397] on li "Moderate (2)" at bounding box center [508, 393] width 492 height 24
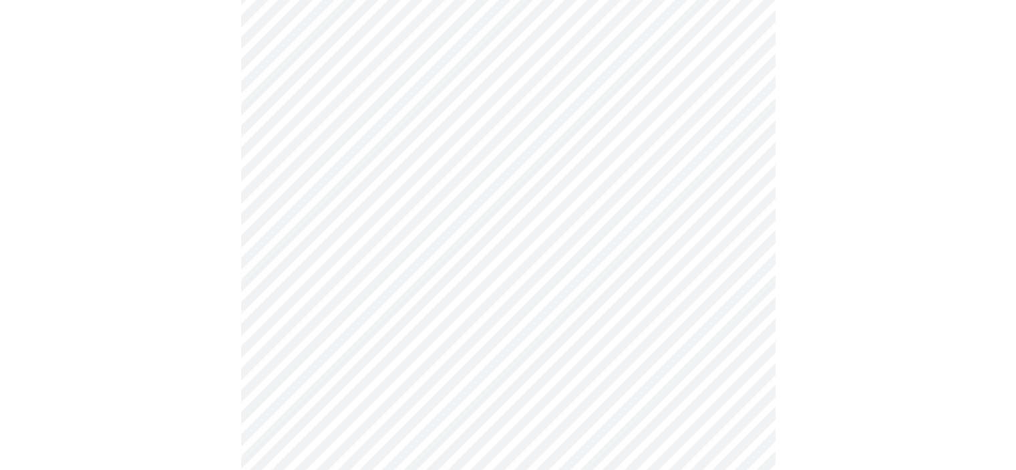
scroll to position [836, 0]
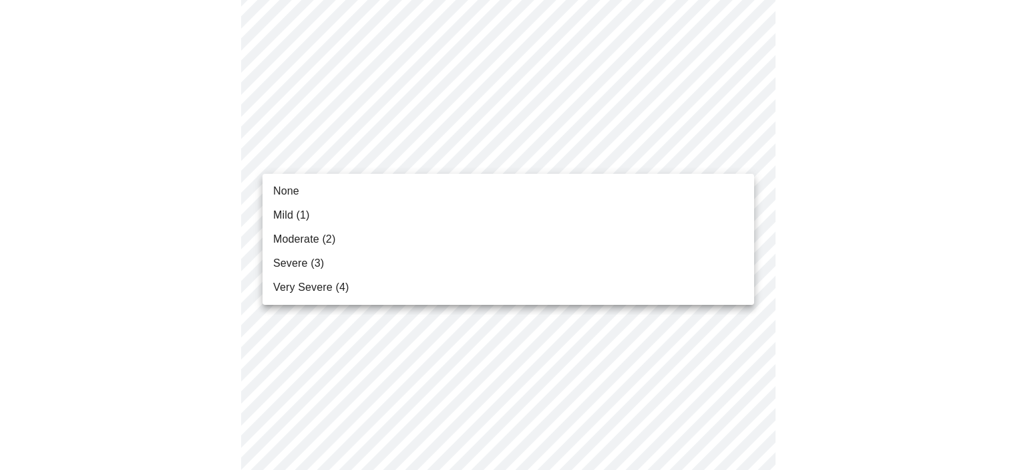
click at [735, 186] on li "None" at bounding box center [508, 191] width 492 height 24
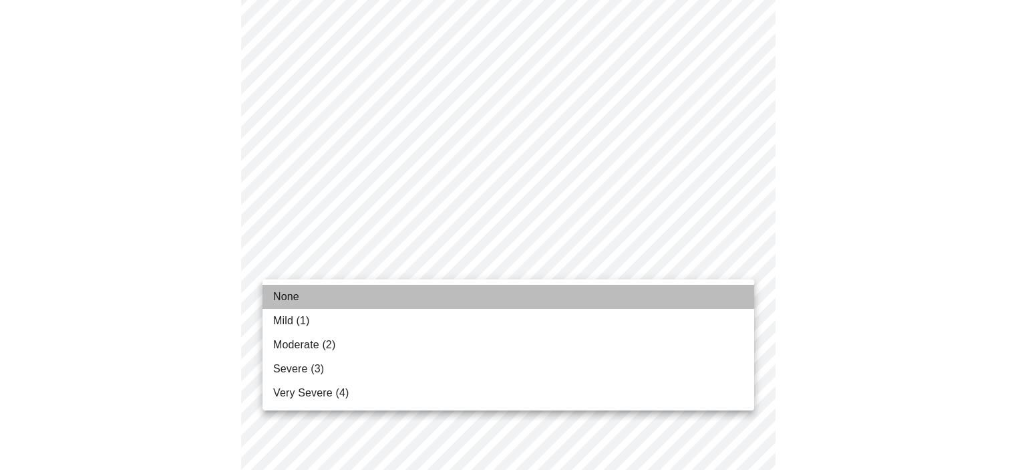
click at [721, 295] on li "None" at bounding box center [508, 297] width 492 height 24
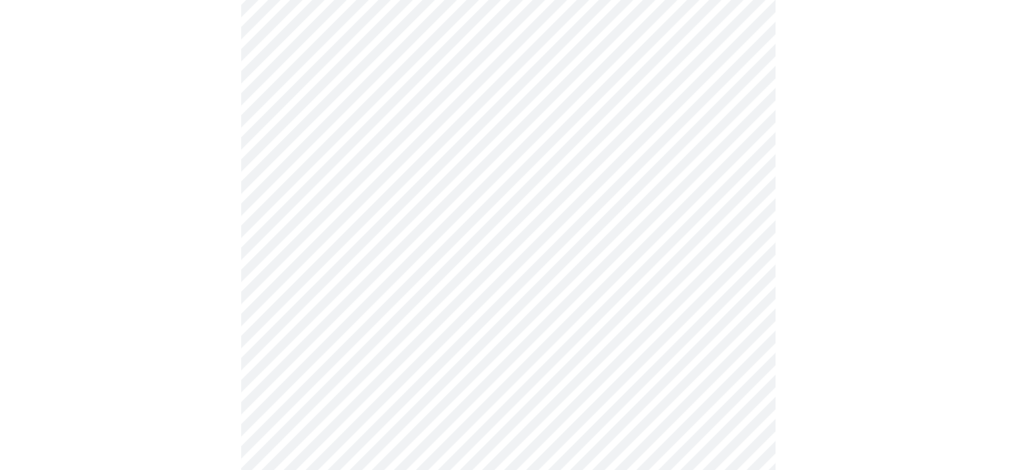
scroll to position [1028, 0]
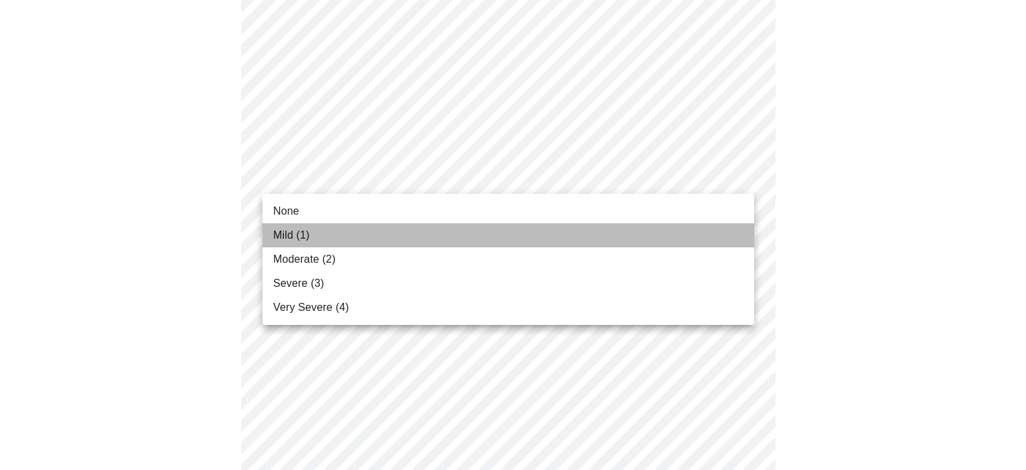
click at [727, 227] on li "Mild (1)" at bounding box center [508, 235] width 492 height 24
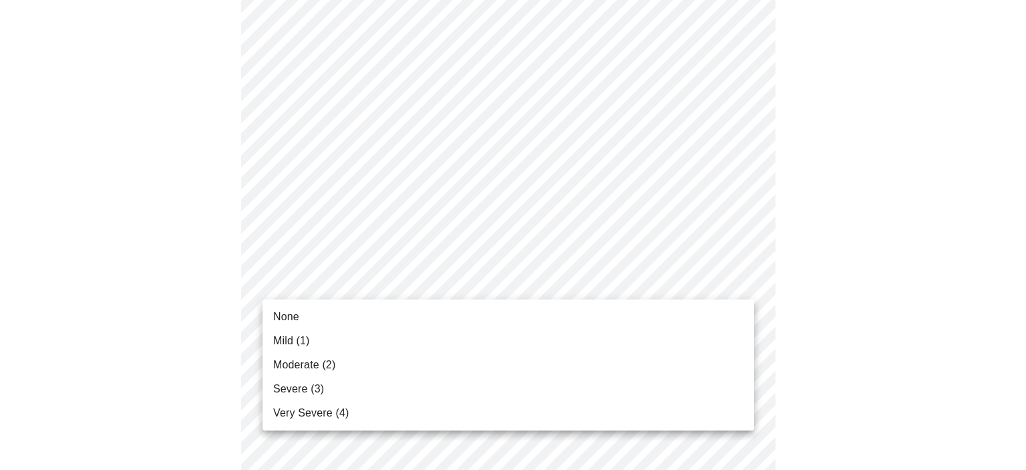
click at [722, 363] on li "Moderate (2)" at bounding box center [508, 365] width 492 height 24
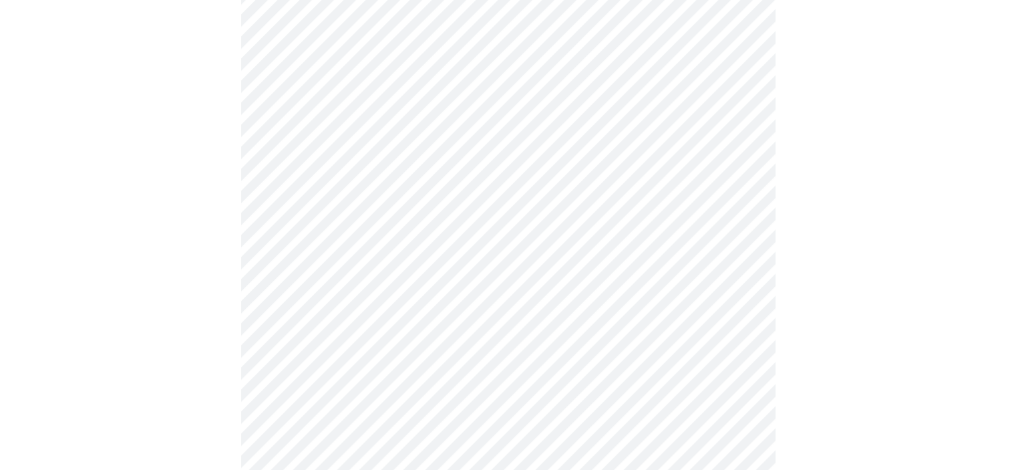
scroll to position [358, 0]
click at [524, 392] on body "MyMenopauseRx Appointments Messaging Labs Uploads Medications Community Refer a…" at bounding box center [512, 278] width 1015 height 1263
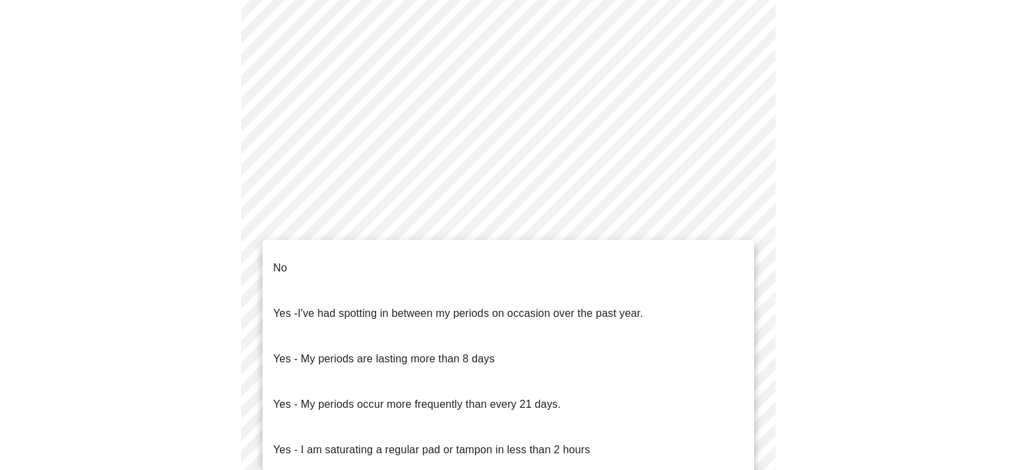
click at [447, 266] on li "No" at bounding box center [508, 267] width 492 height 45
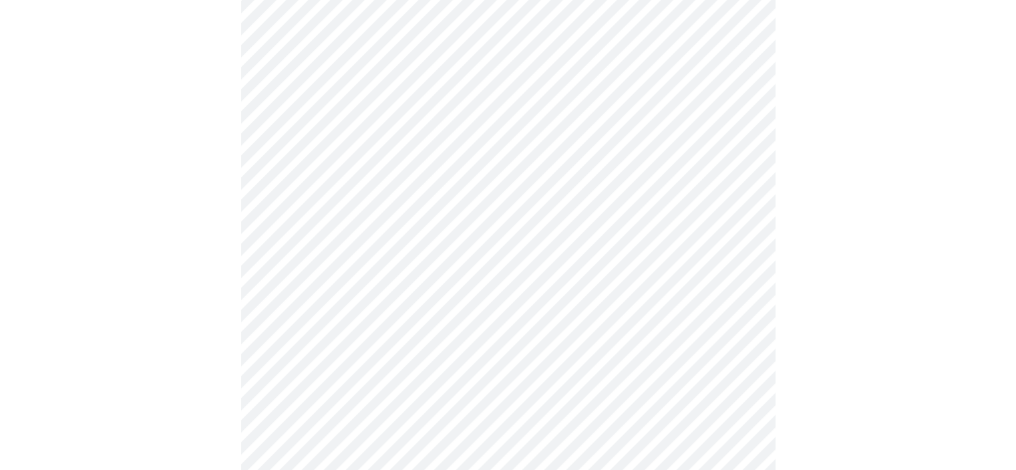
scroll to position [673, 0]
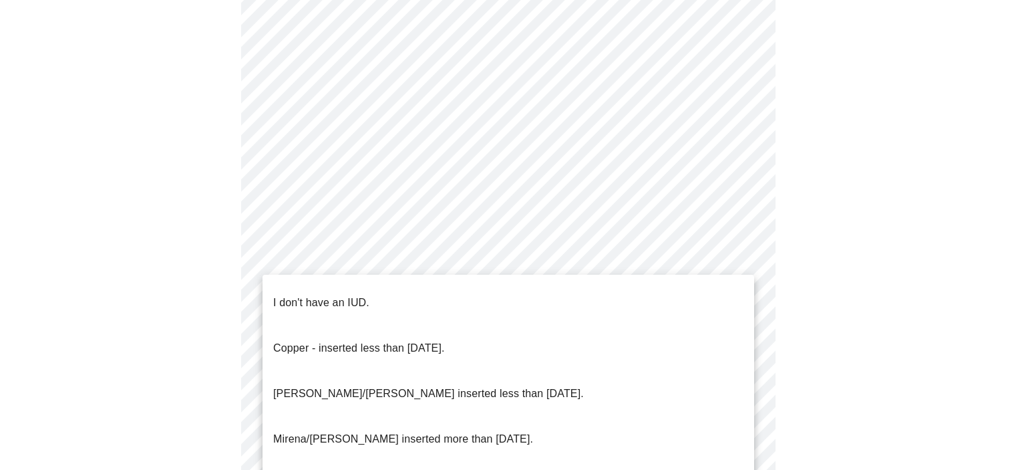
click at [569, 279] on ul "I don't have an IUD. Copper - inserted less than 10 years ago. Mirena/Liletta i…" at bounding box center [508, 393] width 492 height 238
click at [568, 285] on li "I don't have an IUD." at bounding box center [508, 302] width 492 height 45
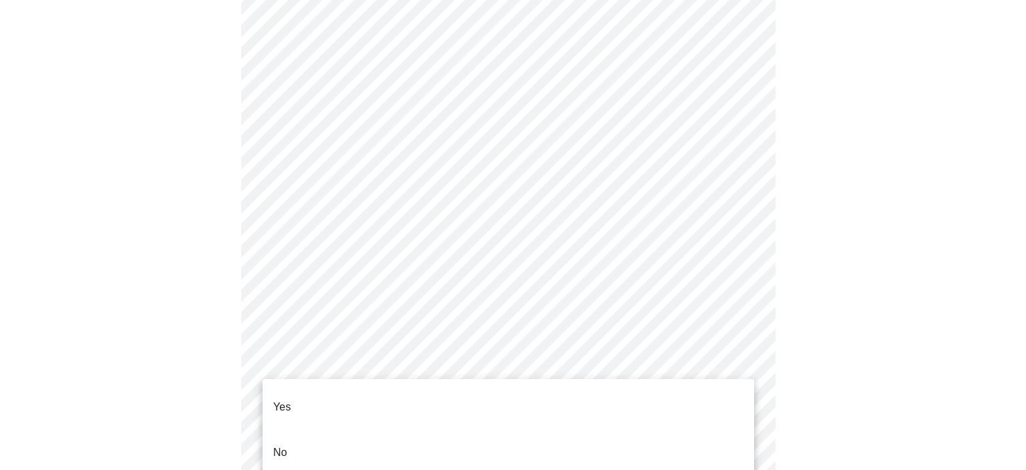
click at [572, 403] on li "Yes" at bounding box center [508, 406] width 492 height 45
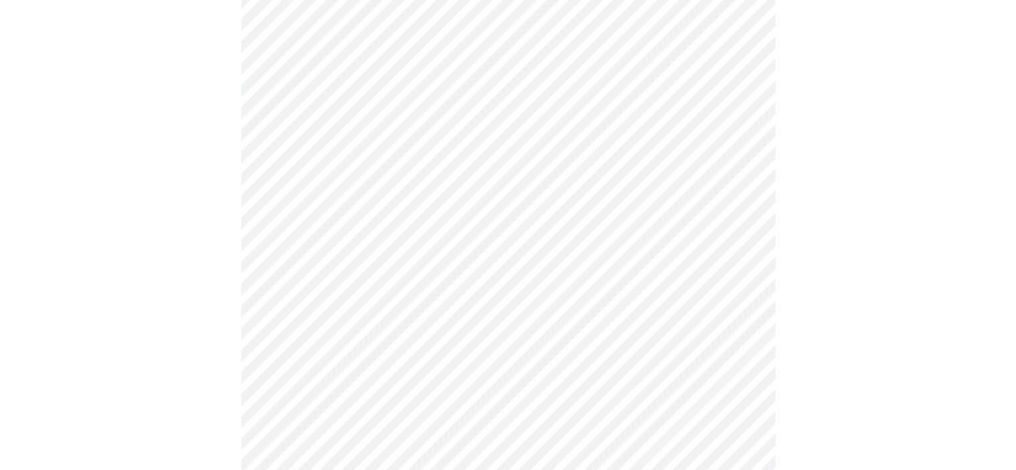
scroll to position [142, 0]
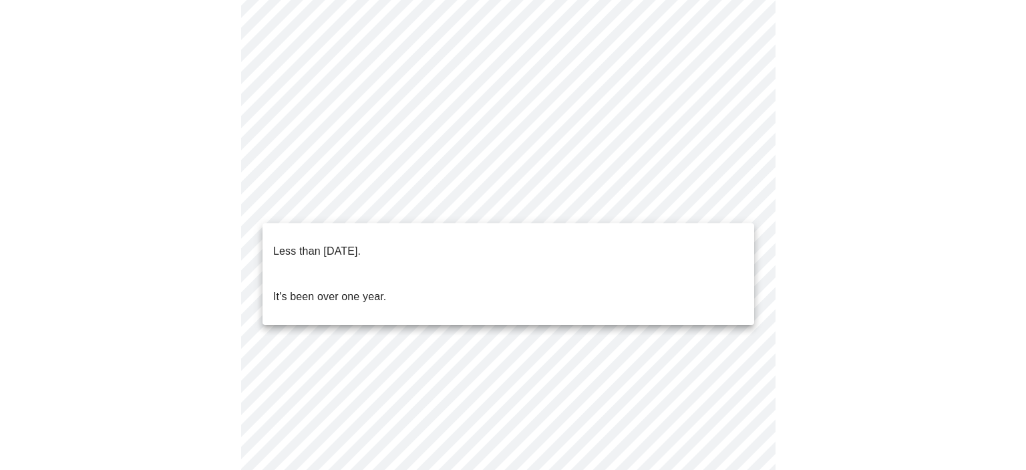
click at [462, 200] on body "MyMenopauseRx Appointments Messaging Labs Uploads Medications Community Refer a…" at bounding box center [512, 299] width 1015 height 870
click at [436, 240] on li "Less than one year ago." at bounding box center [508, 250] width 492 height 45
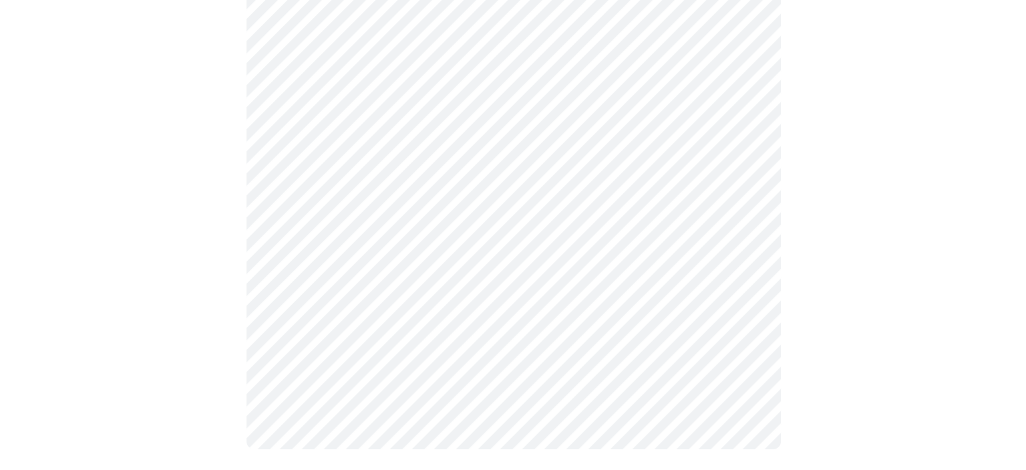
scroll to position [0, 0]
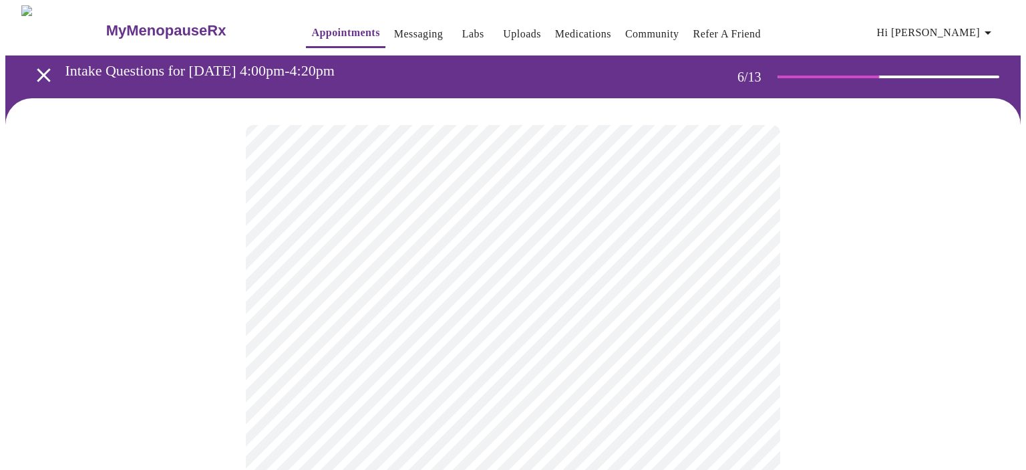
click at [483, 384] on body "MyMenopauseRx Appointments Messaging Labs Uploads Medications Community Refer a…" at bounding box center [512, 352] width 1015 height 694
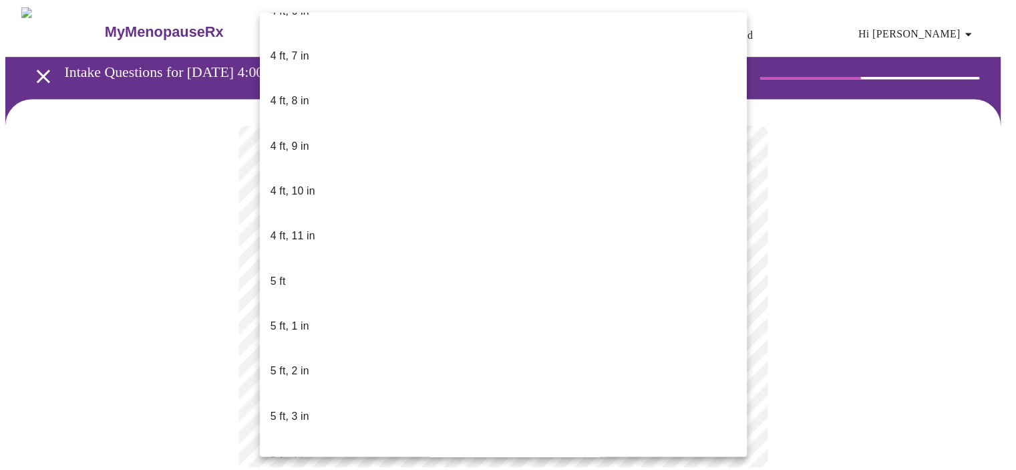
scroll to position [856, 0]
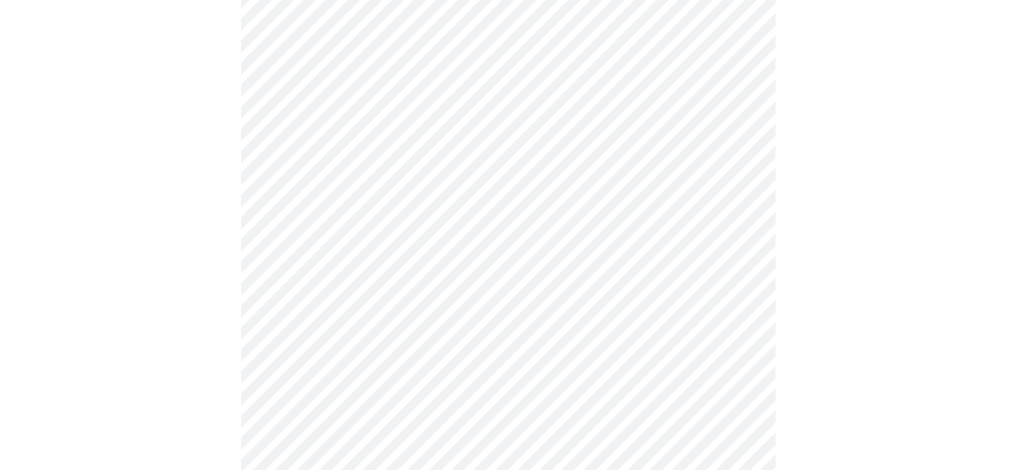
scroll to position [3552, 0]
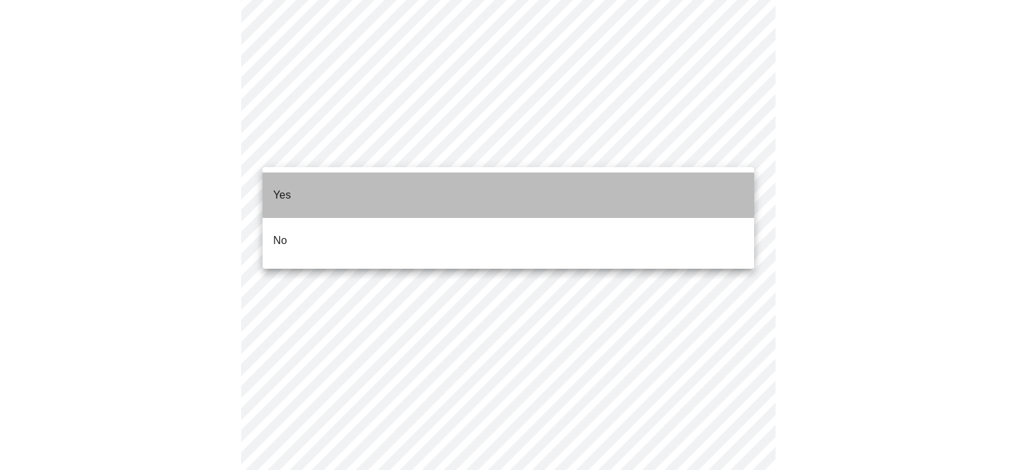
click at [717, 180] on li "Yes" at bounding box center [508, 194] width 492 height 45
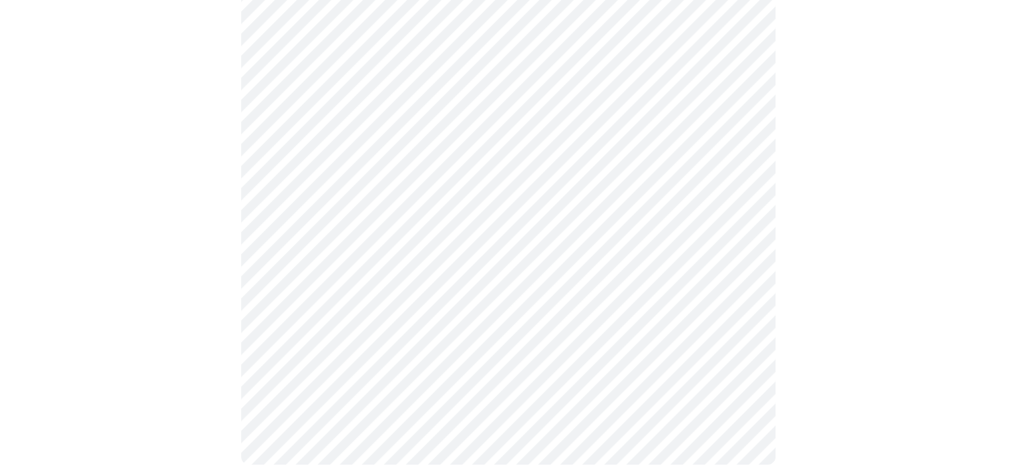
scroll to position [1253, 0]
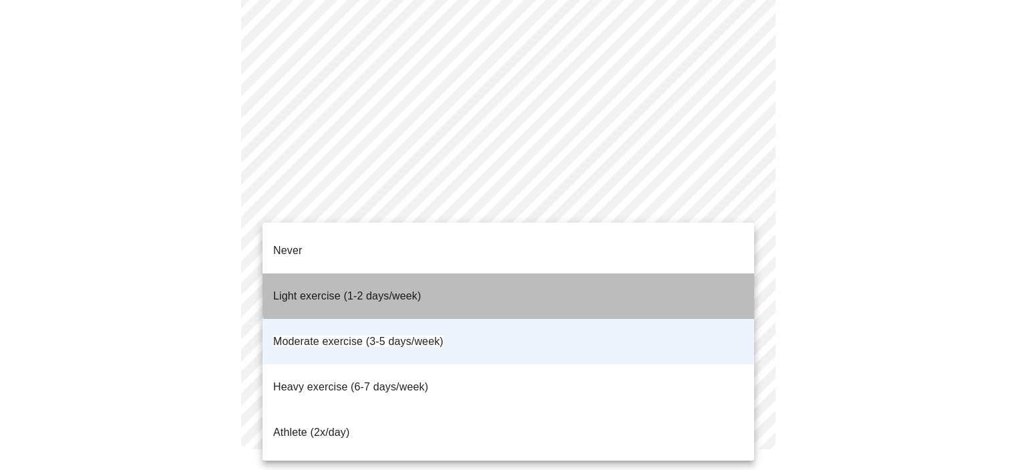
click at [739, 273] on li "Light exercise (1-2 days/week)" at bounding box center [508, 295] width 492 height 45
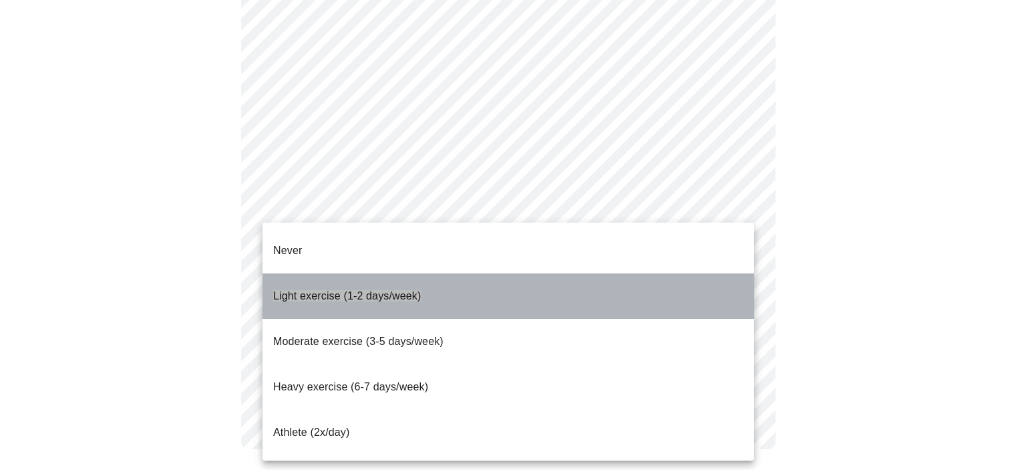
click at [735, 278] on li "Light exercise (1-2 days/week)" at bounding box center [508, 295] width 492 height 45
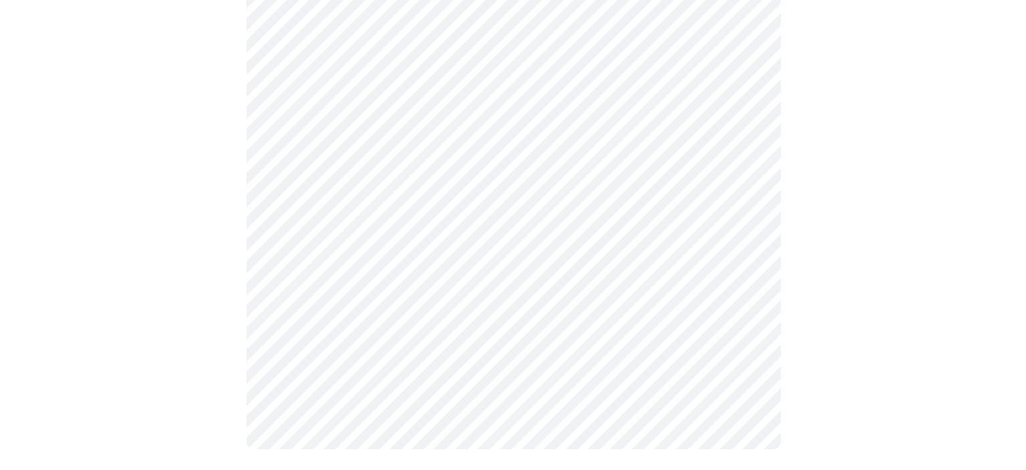
scroll to position [0, 0]
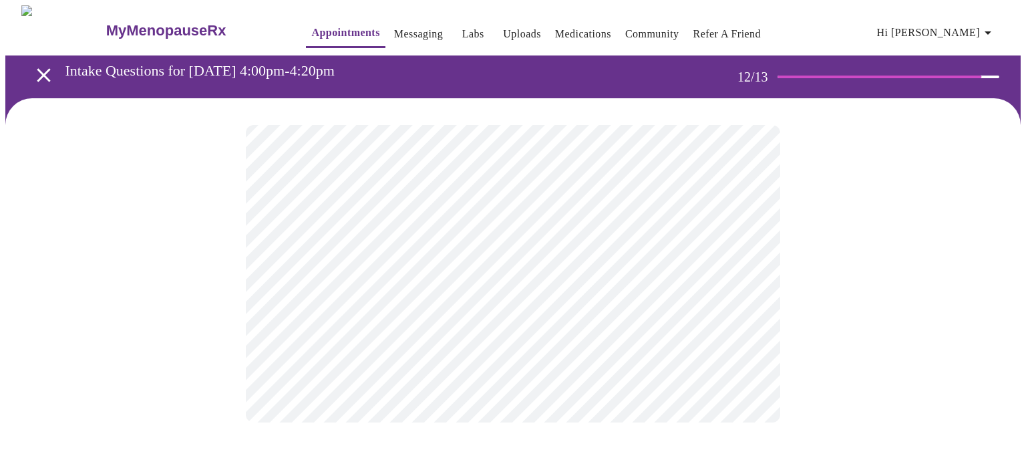
click at [735, 276] on body "MyMenopauseRx Appointments Messaging Labs Uploads Medications Community Refer a…" at bounding box center [512, 226] width 1015 height 443
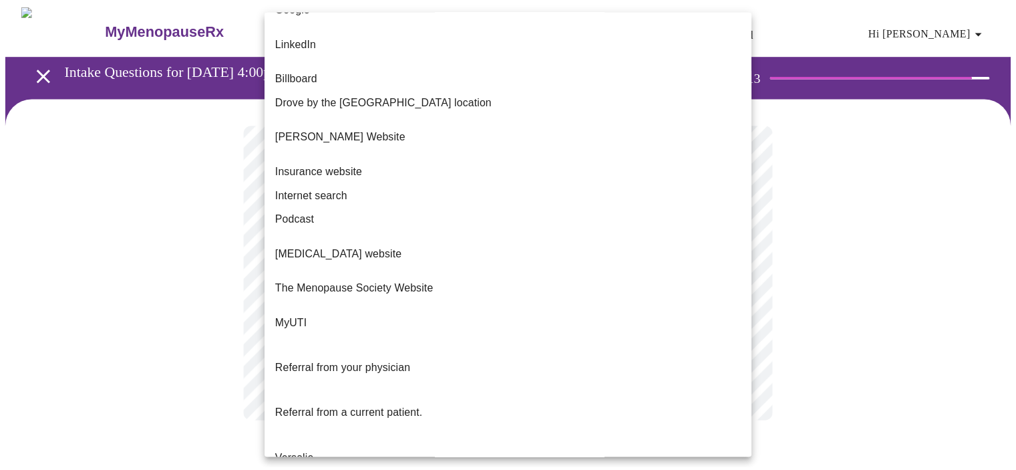
scroll to position [115, 0]
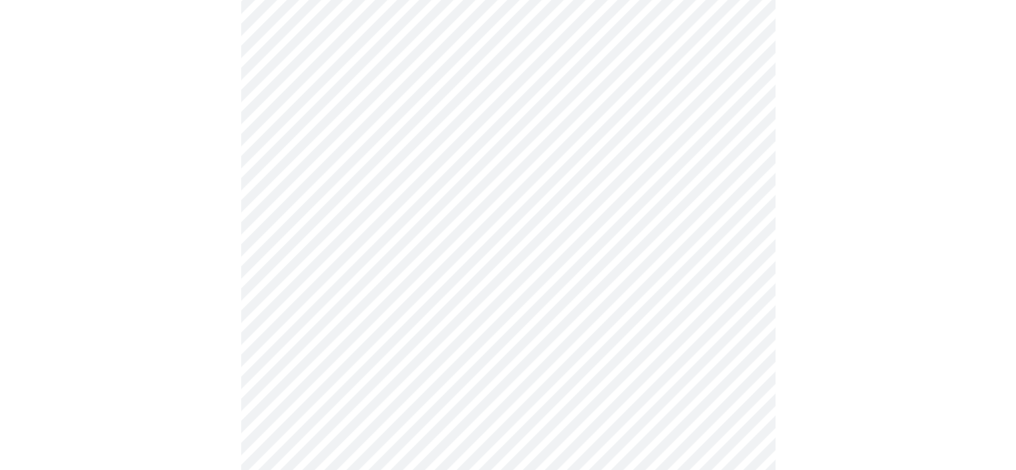
scroll to position [755, 0]
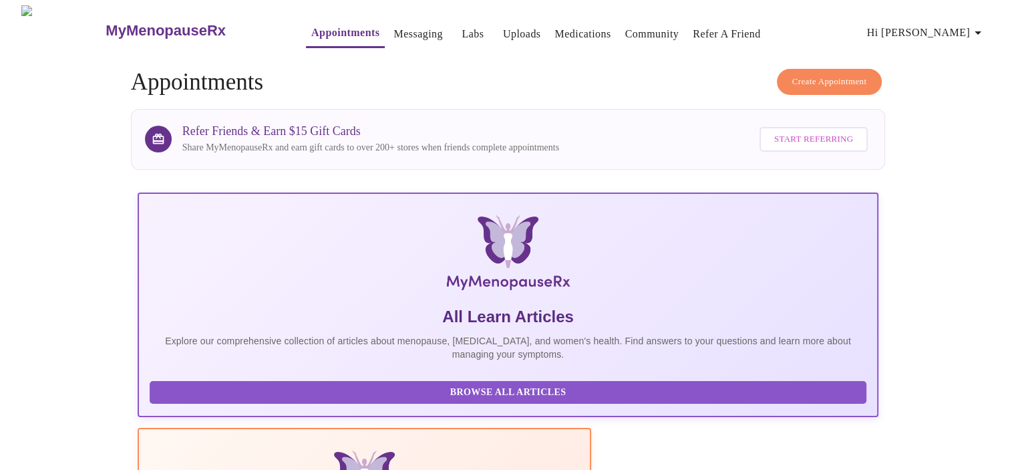
click at [393, 29] on link "Messaging" at bounding box center [417, 34] width 49 height 19
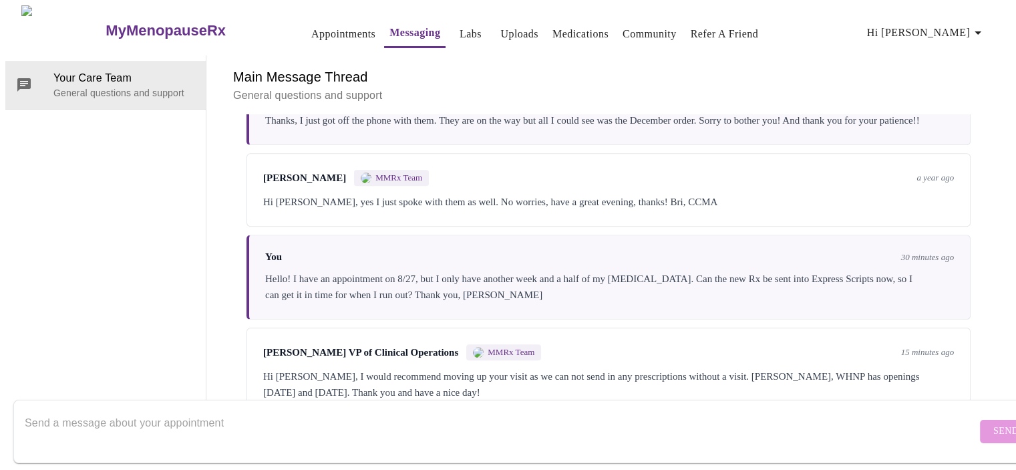
scroll to position [1447, 0]
click at [894, 357] on div "Michelle Corcoran VP of Clinical Operations MMRx Team 15 minutes ago Hi Sarah, …" at bounding box center [608, 371] width 724 height 89
click at [309, 431] on textarea "Send a message about your appointment" at bounding box center [501, 430] width 952 height 43
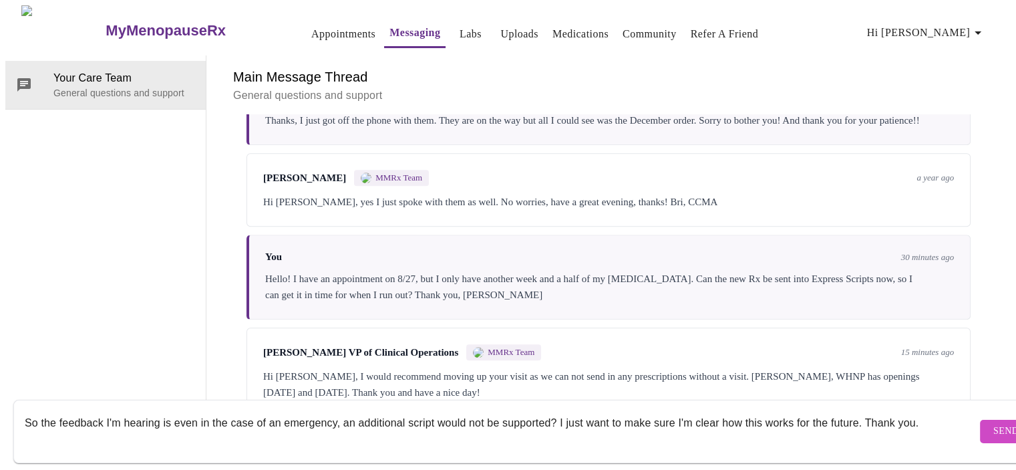
type textarea "So the feedback I'm hearing is even in the case of an emergency, an additional …"
click at [980, 419] on button "Send" at bounding box center [1006, 430] width 52 height 23
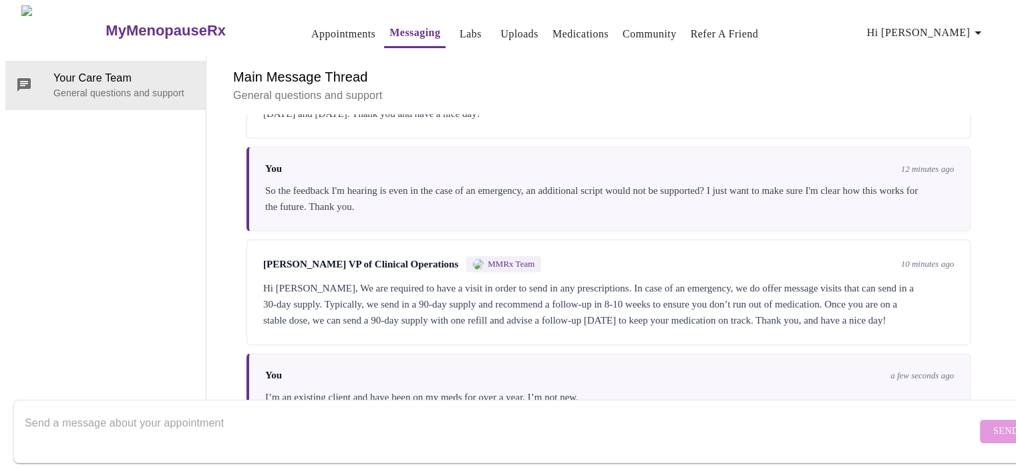
scroll to position [1755, 0]
